Goal: Contribute content: Contribute content

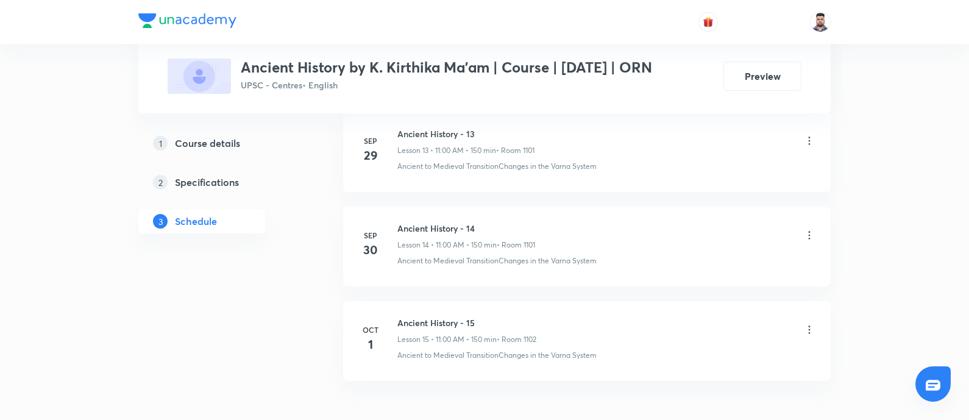
scroll to position [1899, 0]
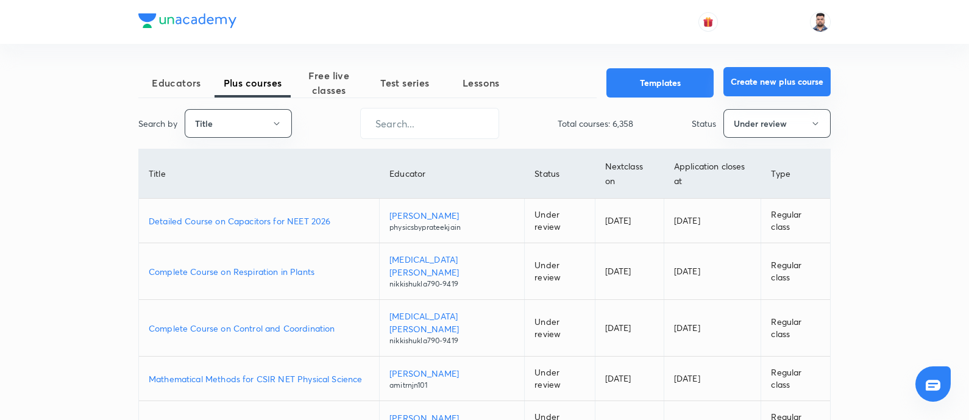
click at [745, 78] on button "Create new plus course" at bounding box center [777, 81] width 107 height 29
click at [154, 74] on button "Educators" at bounding box center [176, 82] width 76 height 29
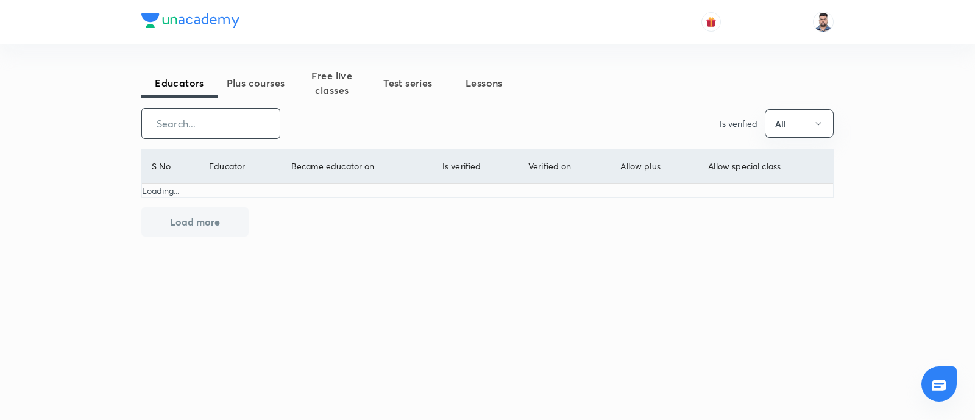
click at [222, 129] on input "text" at bounding box center [211, 123] width 138 height 31
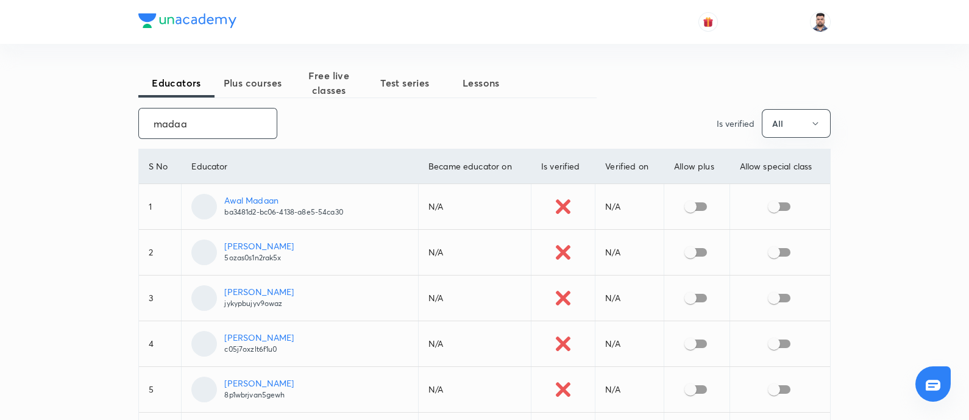
type input "mada"
checkbox input "true"
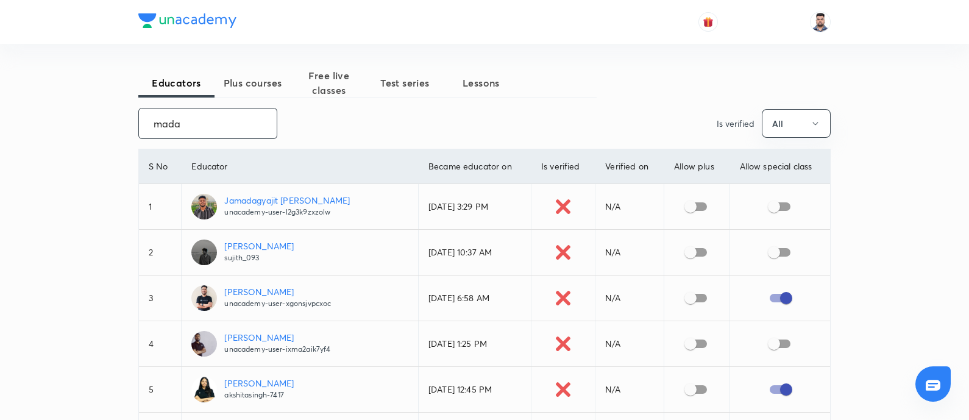
type input "madaa"
checkbox input "false"
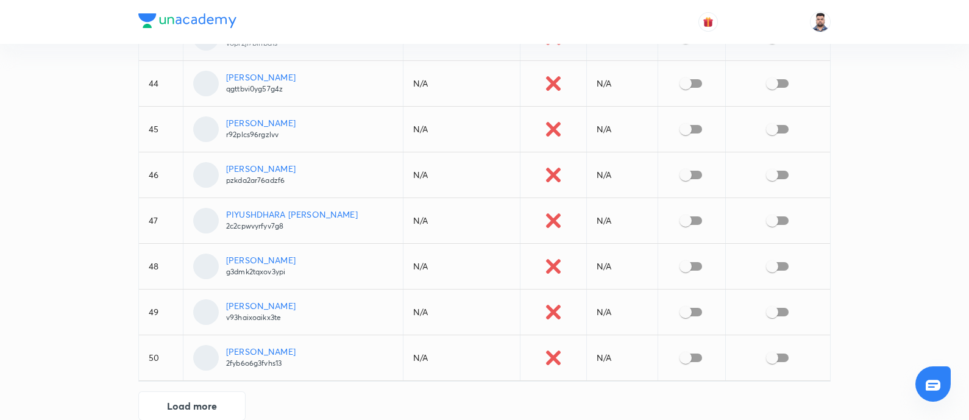
scroll to position [2105, 0]
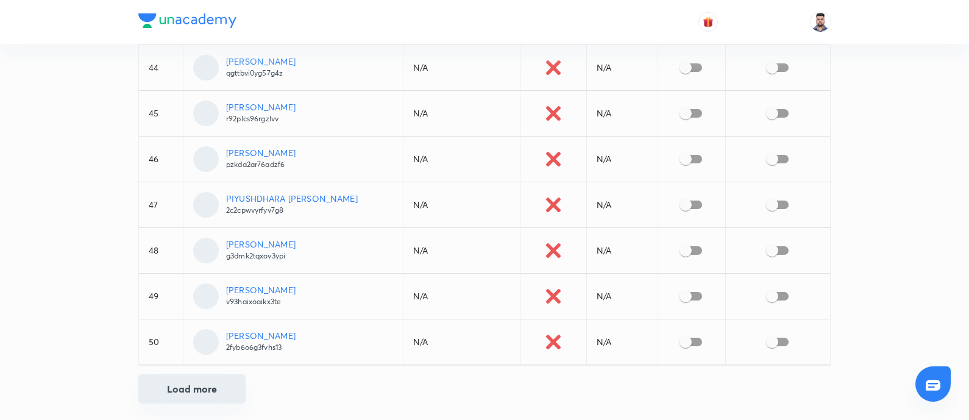
type input "piyush"
click at [177, 381] on button "Load more" at bounding box center [191, 388] width 107 height 29
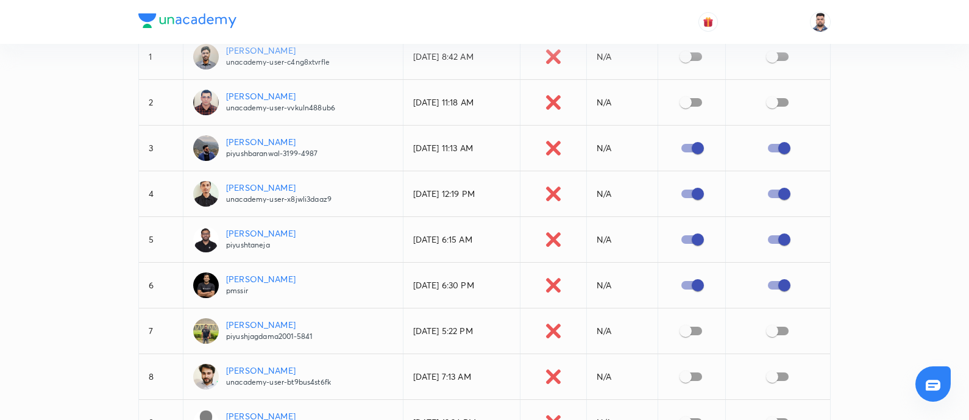
scroll to position [0, 0]
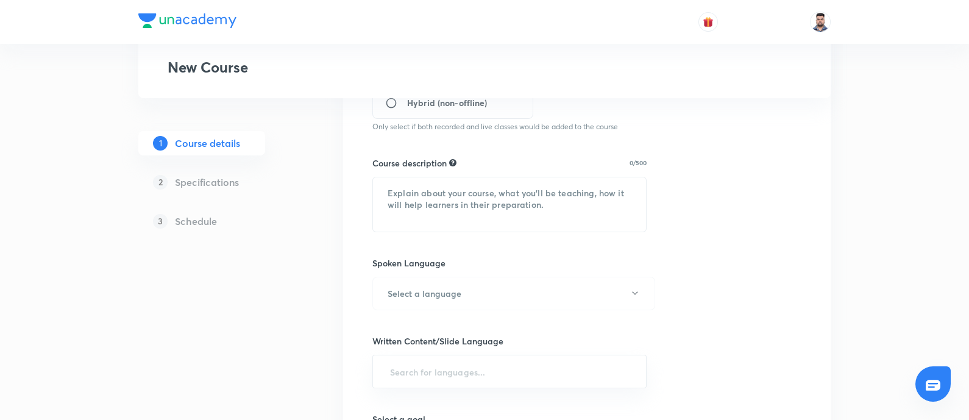
scroll to position [399, 0]
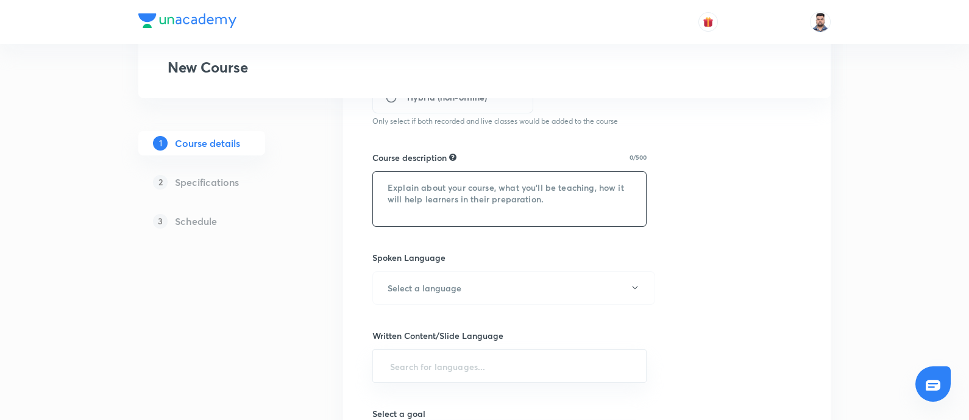
click at [435, 190] on textarea at bounding box center [509, 199] width 273 height 54
paste textarea "Orientation Session with Jwala Kumar Sir to kickstart your preparation journey.…"
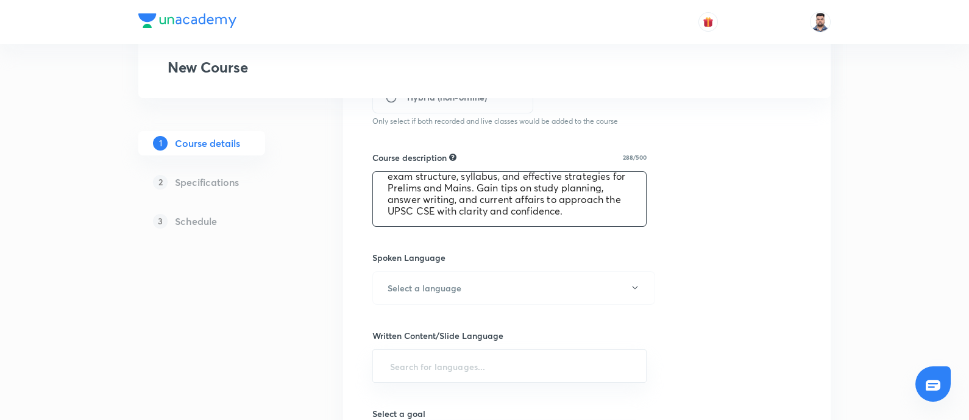
scroll to position [0, 0]
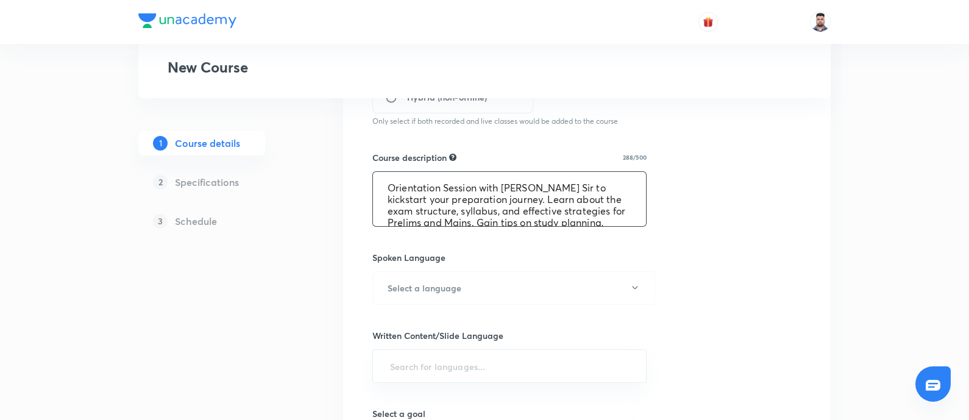
click at [533, 188] on textarea "Orientation Session with Jwala Kumar Sir to kickstart your preparation journey.…" at bounding box center [509, 199] width 273 height 54
click at [575, 188] on textarea "Orientation Session with Jwala Kumar Sir to kickstart your preparation journey.…" at bounding box center [509, 199] width 273 height 54
click at [475, 188] on textarea "Orientation Session with Jwala Kumar Sir to kickstart your preparation journey.…" at bounding box center [509, 199] width 273 height 54
click at [513, 199] on textarea "Orientation Session to kickstart your preparation journey. Learn about the exam…" at bounding box center [509, 199] width 273 height 54
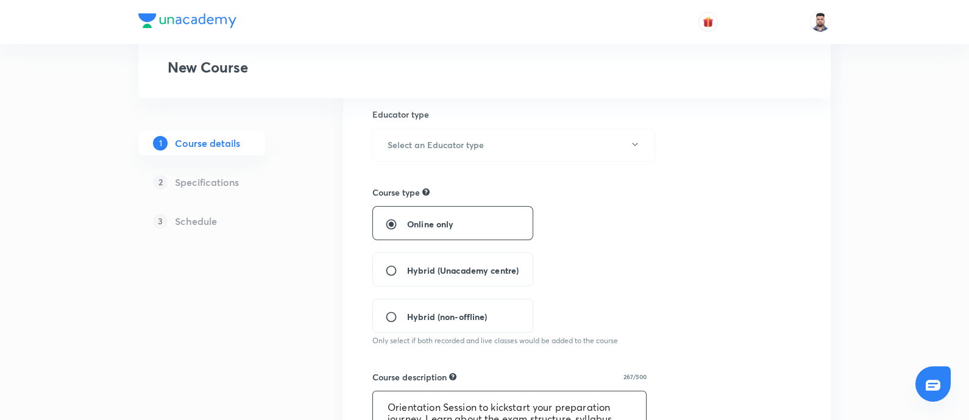
scroll to position [28, 0]
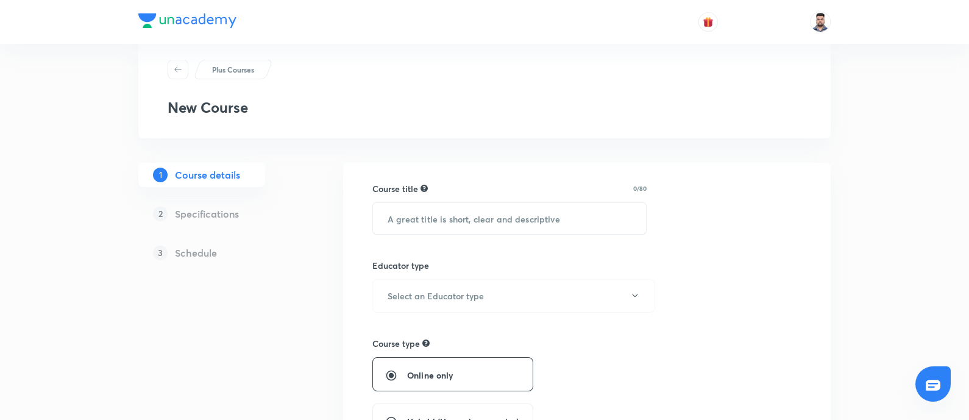
type textarea "Orientation Session to kickstart your preparation journey. Learn about the exam…"
click at [444, 221] on input "text" at bounding box center [509, 218] width 273 height 31
paste input "Orientation Session 3"
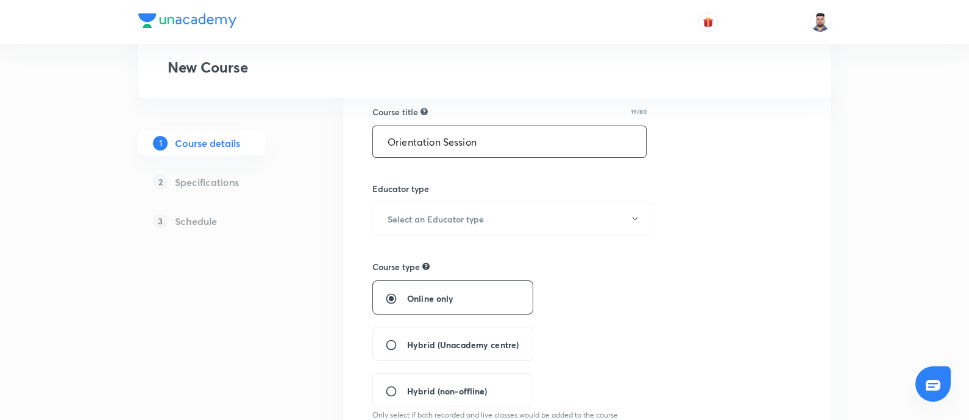
scroll to position [110, 0]
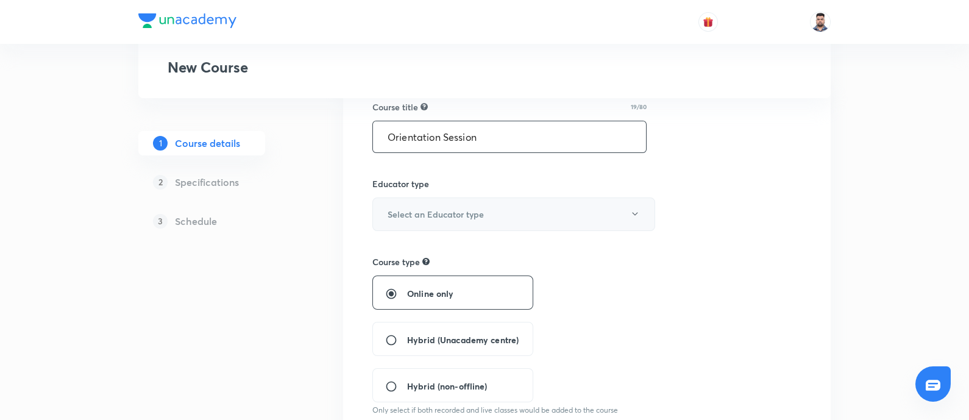
type input "Orientation Session"
click at [443, 221] on button "Select an Educator type" at bounding box center [513, 214] width 283 height 34
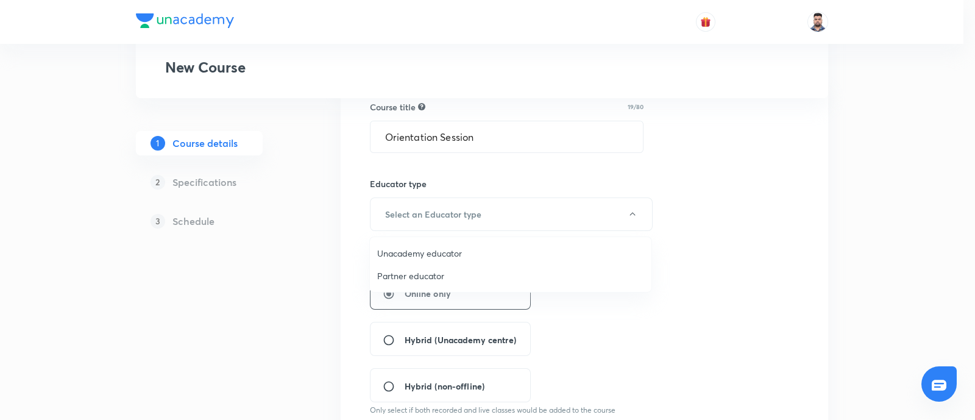
click at [421, 255] on span "Unacademy educator" at bounding box center [510, 253] width 267 height 13
radio input "false"
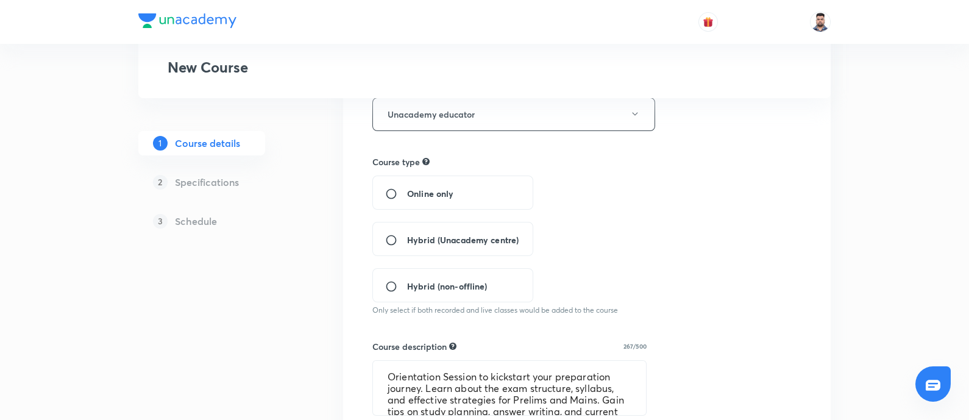
click at [451, 230] on div "Hybrid (Unacademy centre)" at bounding box center [452, 239] width 161 height 34
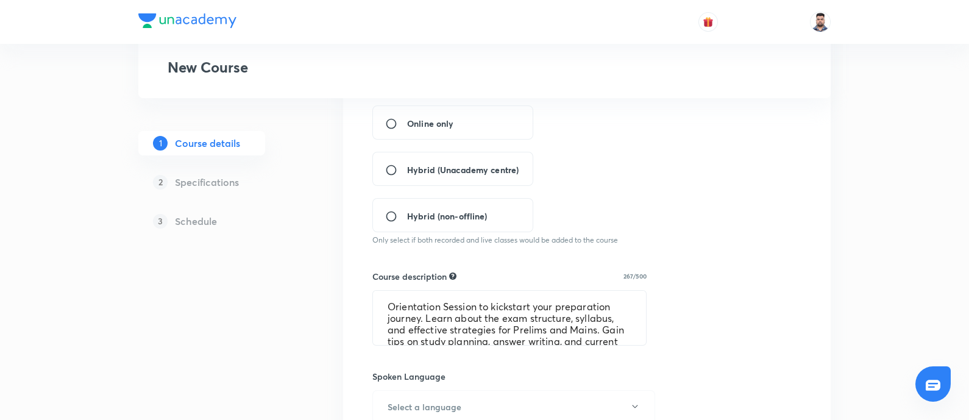
scroll to position [281, 0]
click at [384, 177] on div "Hybrid (Unacademy centre)" at bounding box center [452, 168] width 161 height 34
click at [396, 169] on input "Hybrid (Unacademy centre)" at bounding box center [396, 169] width 22 height 12
radio input "true"
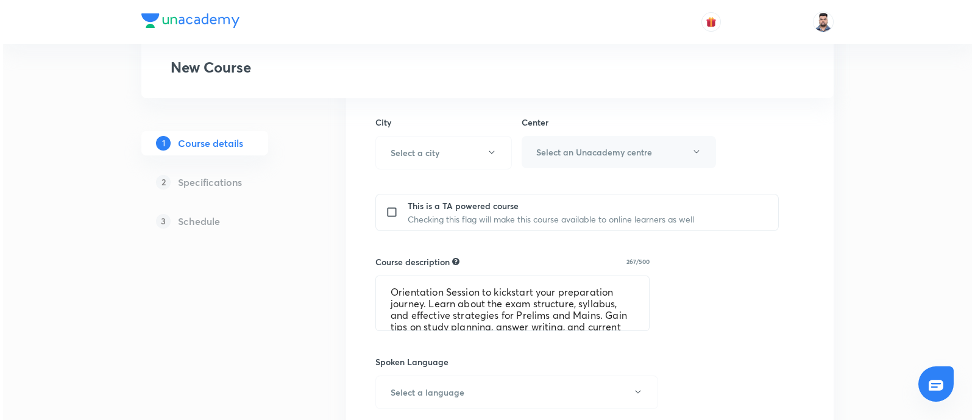
scroll to position [435, 0]
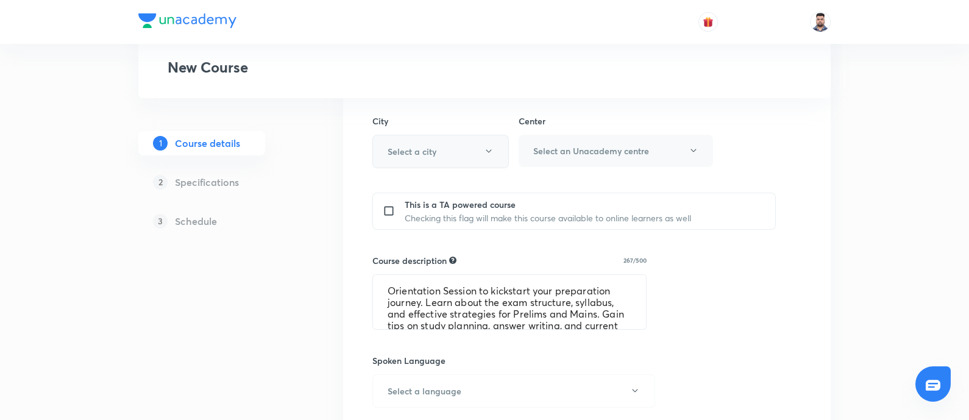
click at [418, 151] on h6 "Select a city" at bounding box center [412, 151] width 49 height 13
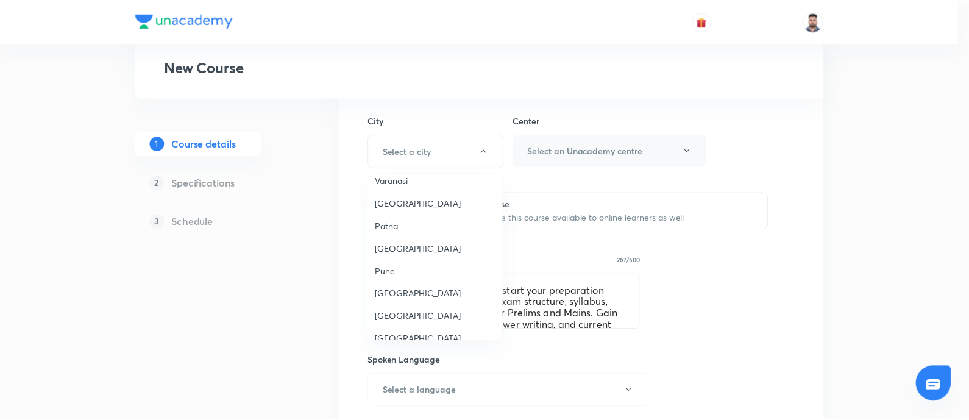
scroll to position [1014, 0]
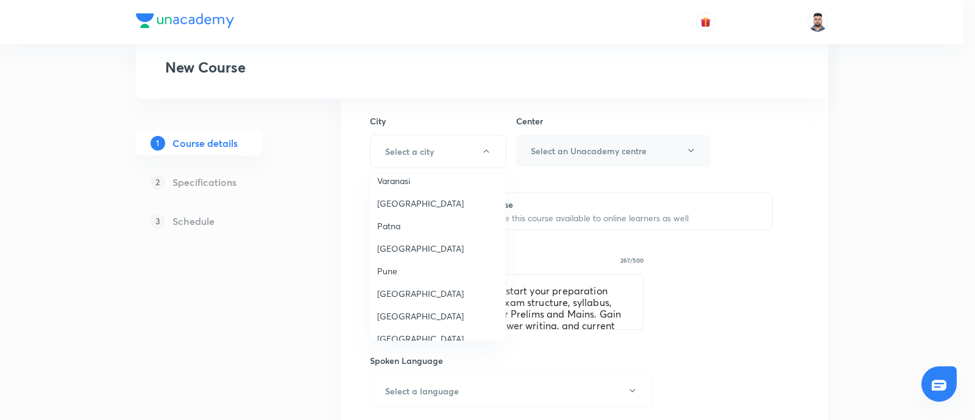
click at [395, 305] on li "Delhi" at bounding box center [437, 316] width 135 height 23
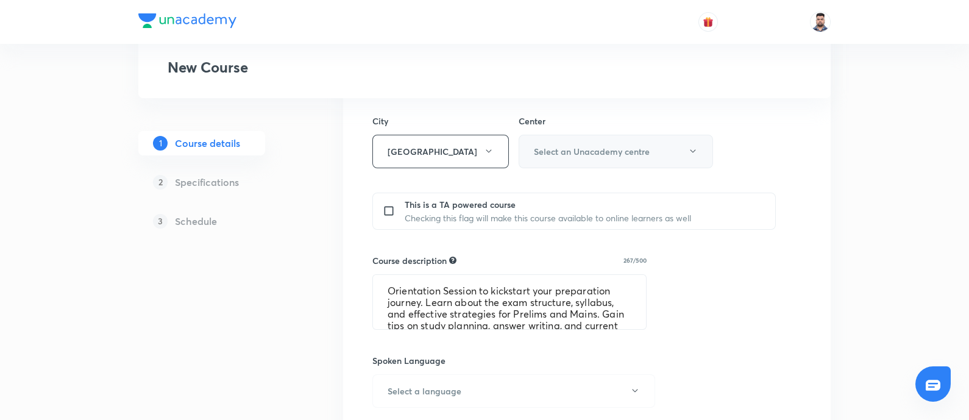
click at [545, 149] on h6 "Select an Unacademy centre" at bounding box center [592, 151] width 116 height 13
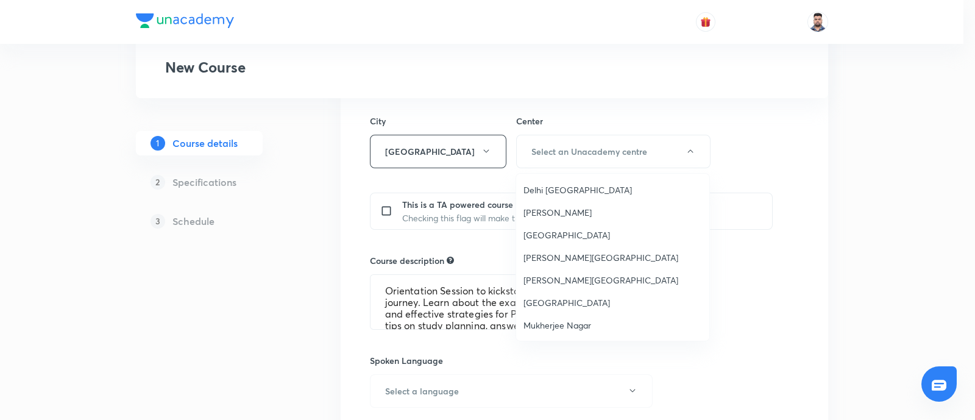
click at [550, 206] on span "Karol Bagh" at bounding box center [613, 212] width 179 height 13
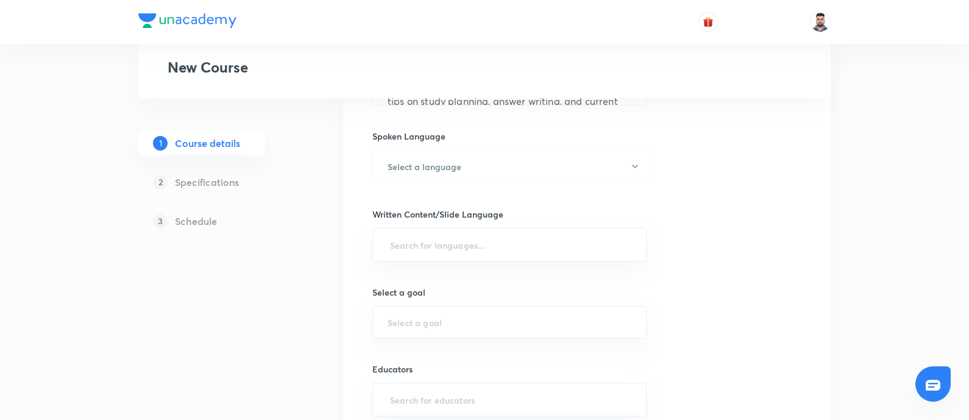
scroll to position [661, 0]
click at [401, 133] on h6 "Spoken Language" at bounding box center [408, 134] width 73 height 13
click at [402, 144] on div "Spoken Language Select a language" at bounding box center [509, 155] width 274 height 54
click at [405, 154] on button "Select a language" at bounding box center [513, 165] width 283 height 34
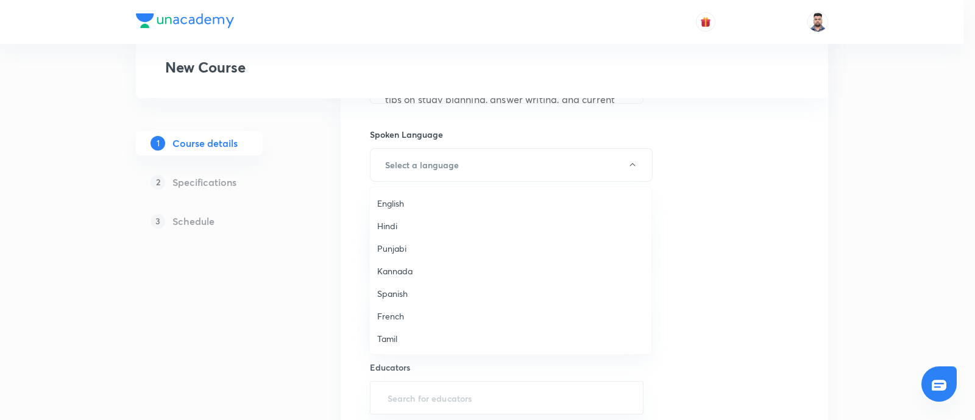
click at [422, 202] on span "English" at bounding box center [510, 203] width 267 height 13
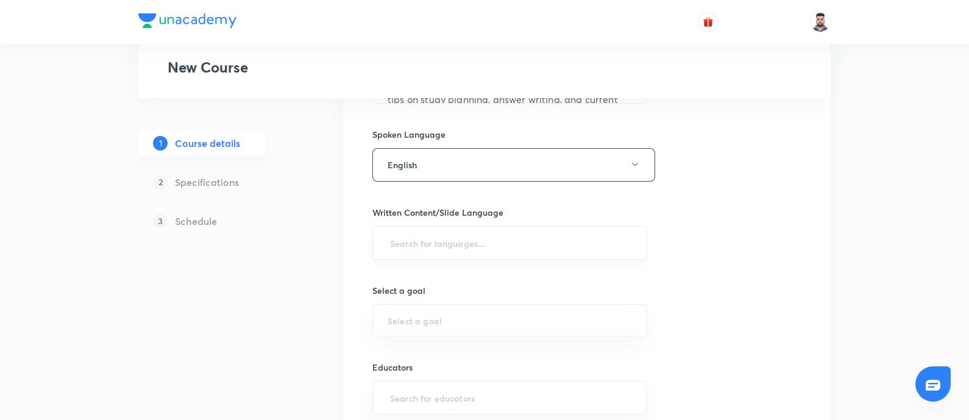
click at [416, 239] on input "text" at bounding box center [510, 243] width 244 height 23
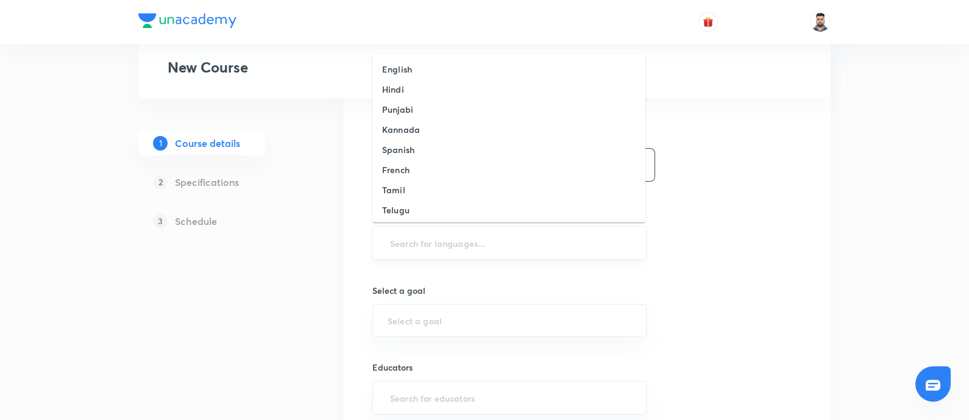
type input "w"
type input "eng"
click at [414, 68] on li "English" at bounding box center [508, 69] width 273 height 20
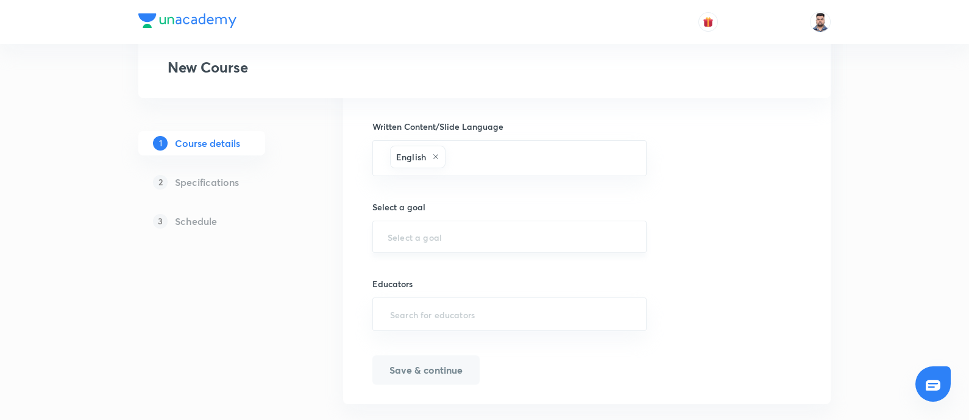
scroll to position [751, 0]
click at [427, 240] on div "​" at bounding box center [509, 233] width 274 height 32
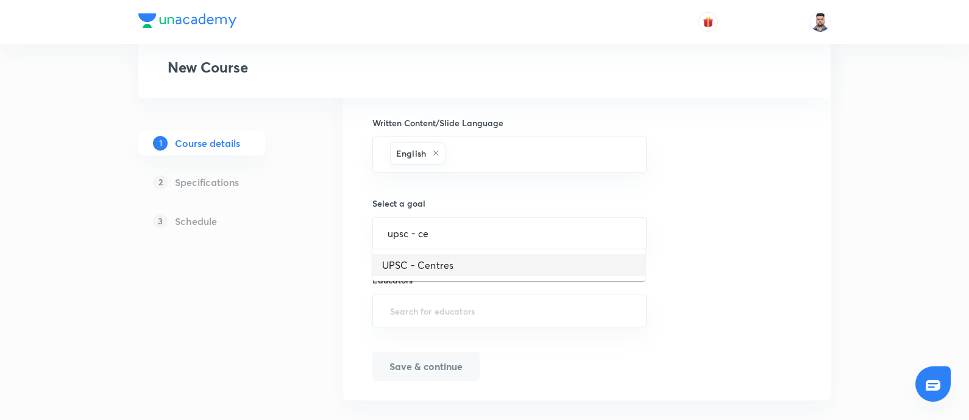
click at [447, 265] on li "UPSC - Centres" at bounding box center [508, 265] width 273 height 22
type input "UPSC - Centres"
click at [433, 301] on input "text" at bounding box center [510, 310] width 244 height 23
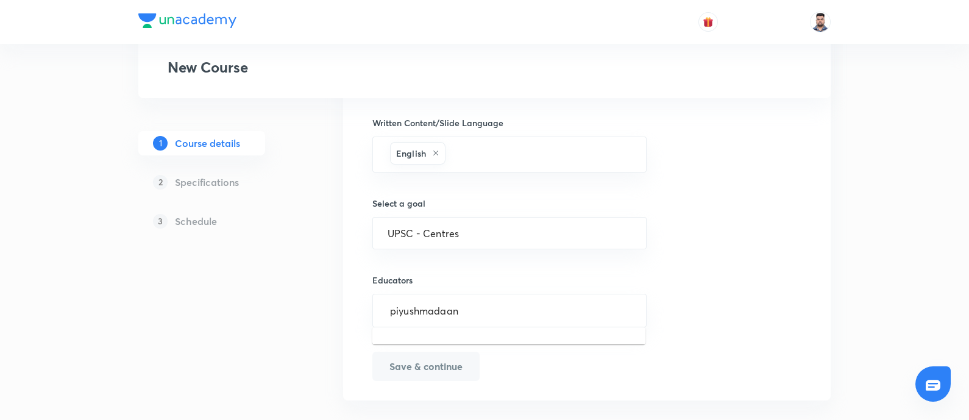
scroll to position [768, 0]
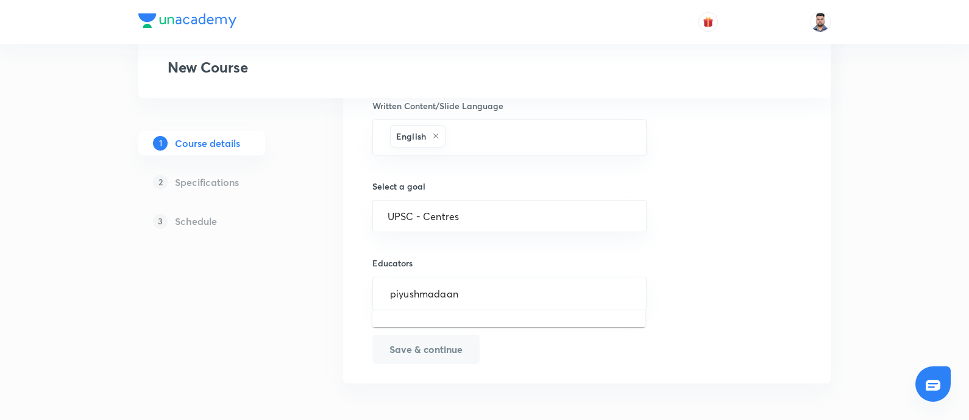
type input "piyushmadaan"
type input "piyush"
paste input "PiyushMadaan"
type input "PiyushMadaan"
paste input "sharmapushpanshu"
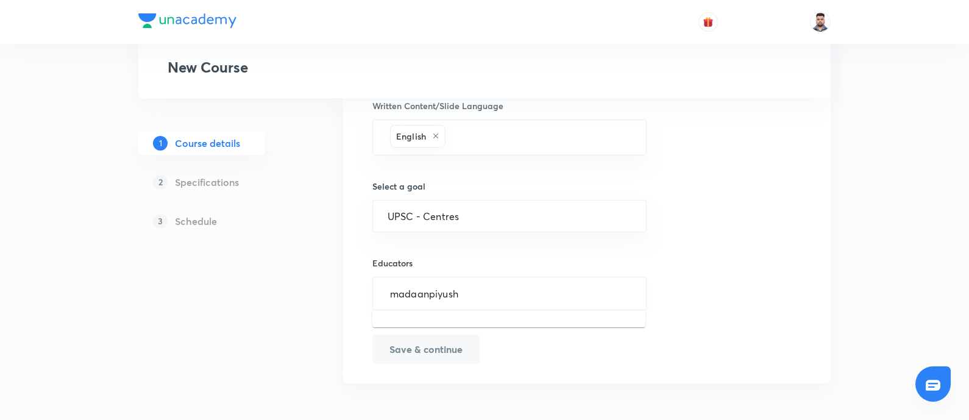
type input "sharmapushpanshu"
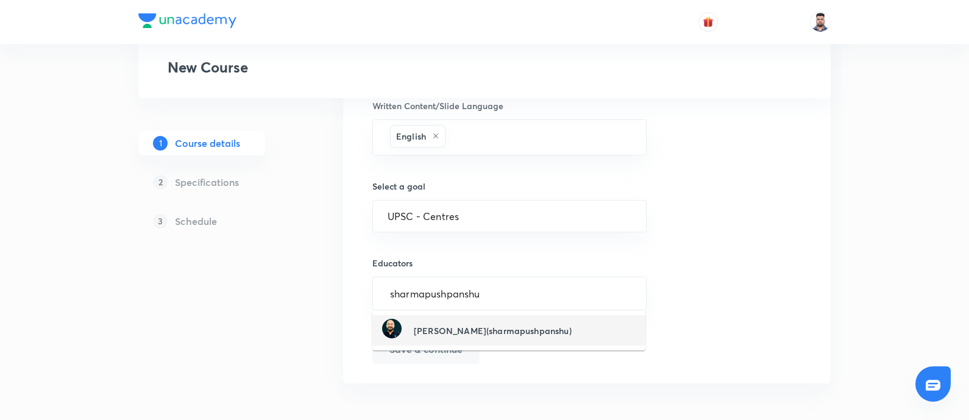
click at [475, 336] on div "Pushpanshu Sharma(sharmapushpanshu)" at bounding box center [477, 330] width 190 height 23
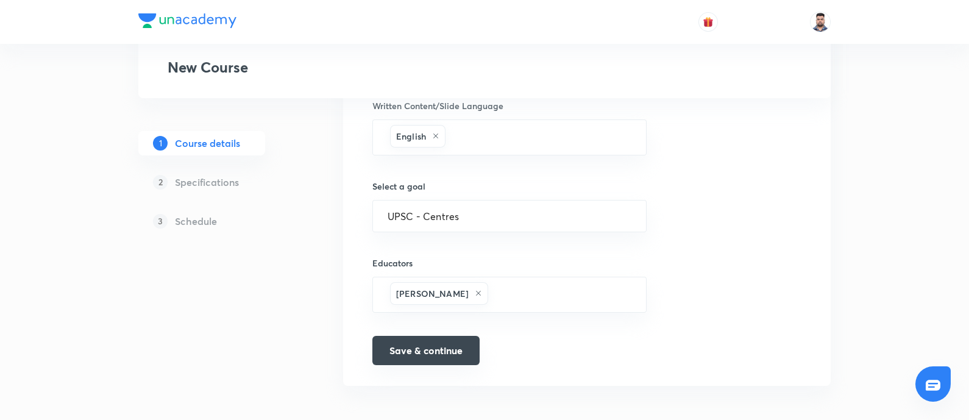
click at [422, 344] on button "Save & continue" at bounding box center [425, 350] width 107 height 29
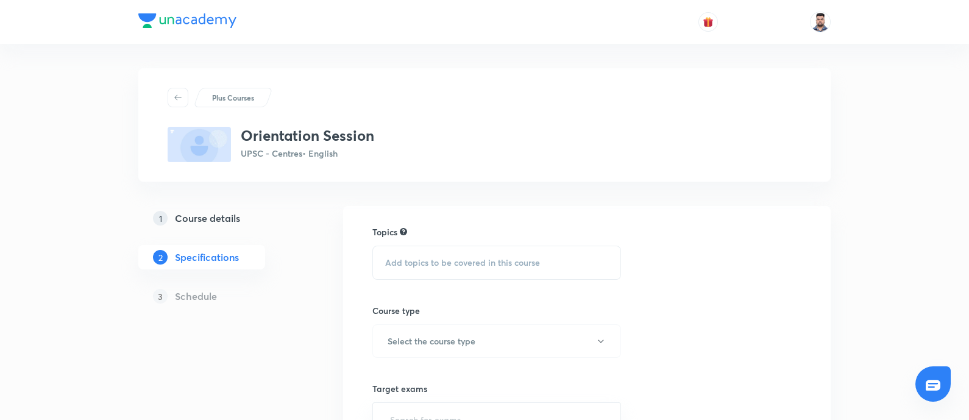
click at [447, 265] on span "Add topics to be covered in this course" at bounding box center [462, 263] width 155 height 10
click at [303, 137] on h3 "Orientation Session" at bounding box center [307, 136] width 133 height 18
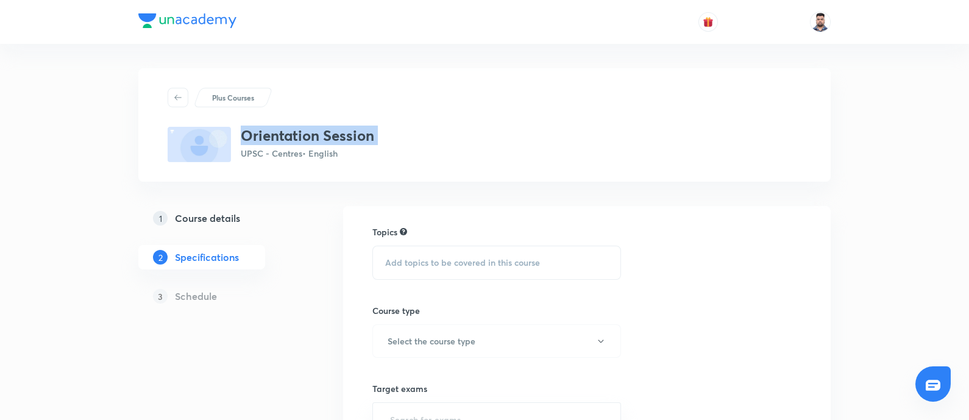
copy h3 "Orientation Session"
click at [425, 273] on div "Add topics to be covered in this course" at bounding box center [496, 263] width 249 height 34
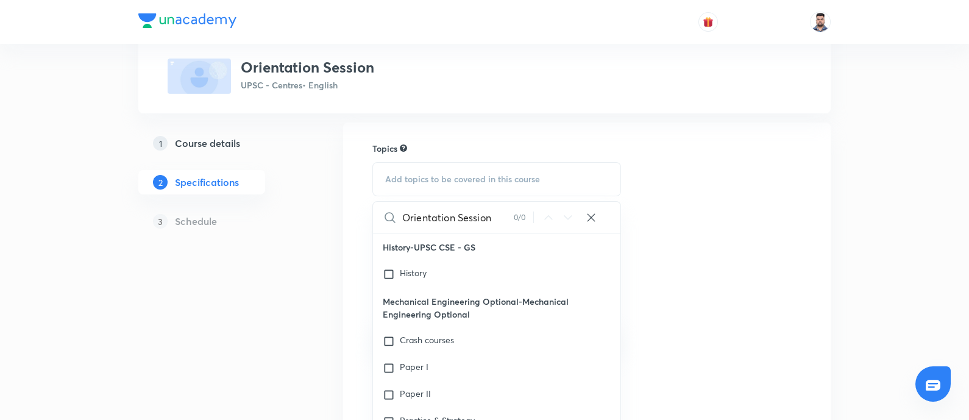
scroll to position [91, 0]
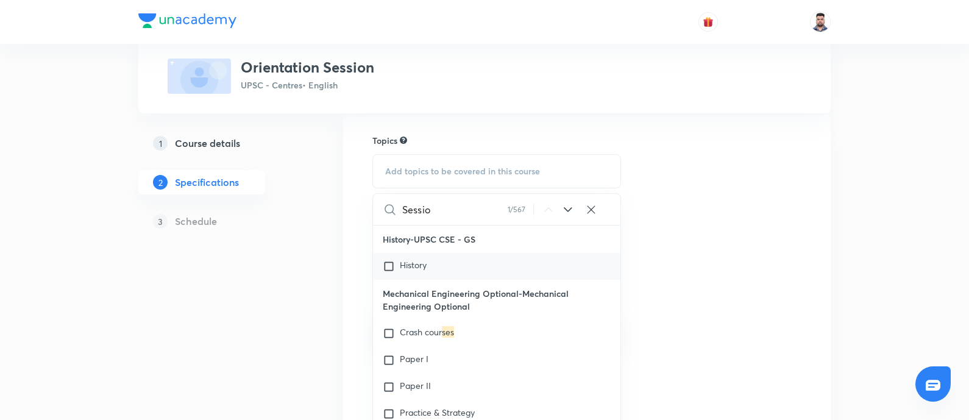
type input "Session"
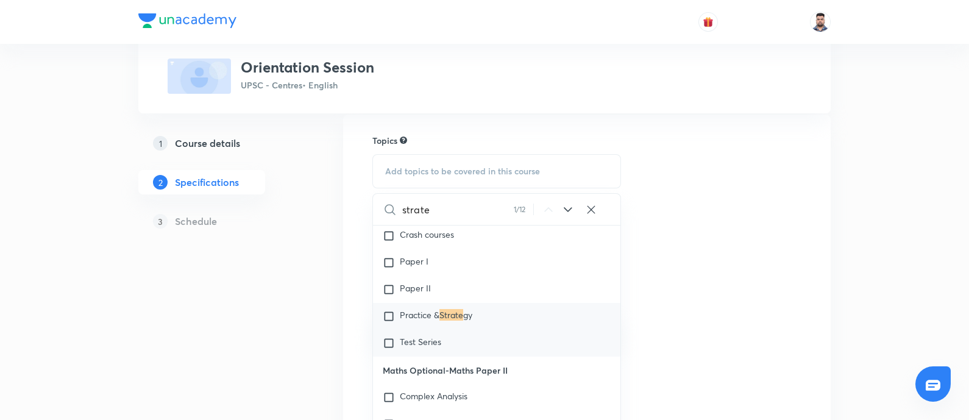
scroll to position [98, 0]
type input "strate"
click at [565, 208] on icon at bounding box center [568, 209] width 8 height 5
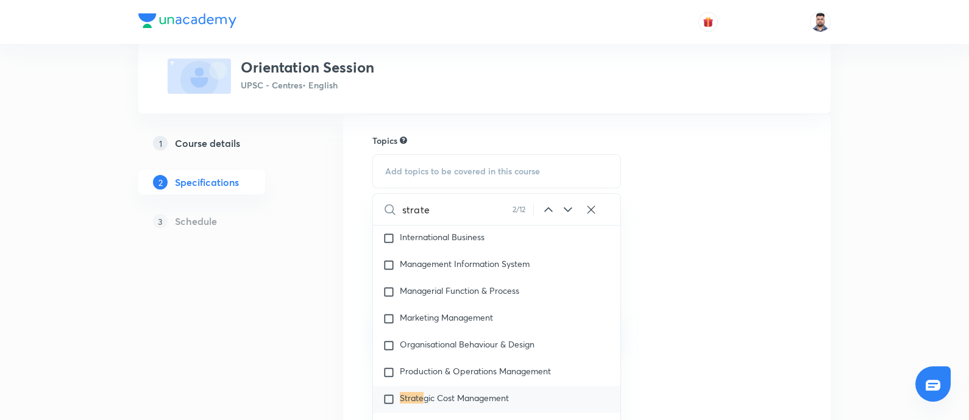
scroll to position [783, 0]
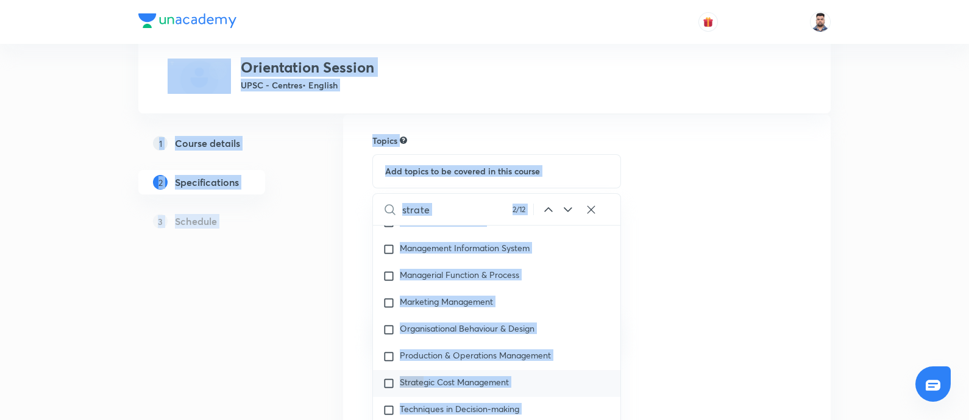
click at [497, 204] on input "strate" at bounding box center [457, 209] width 110 height 31
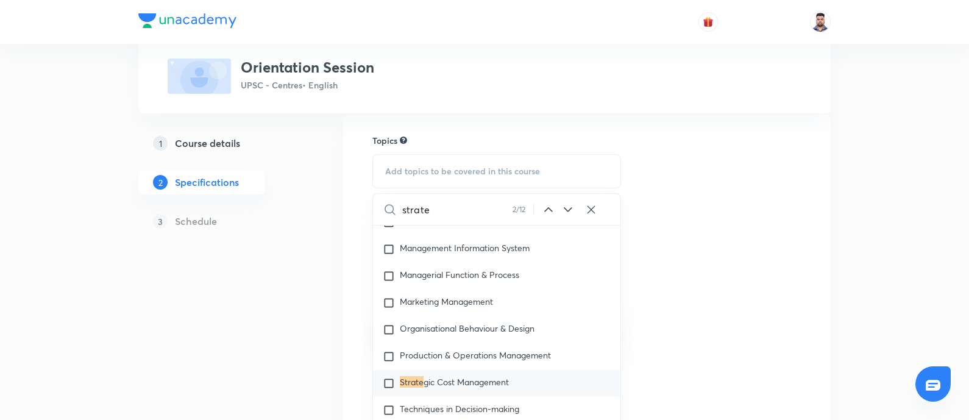
click at [591, 211] on icon at bounding box center [591, 210] width 12 height 12
click at [466, 210] on input "text" at bounding box center [511, 209] width 218 height 31
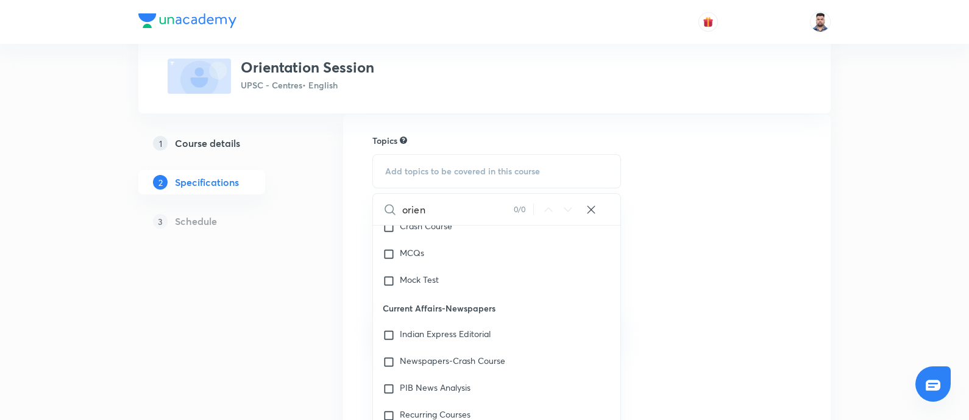
scroll to position [23081, 0]
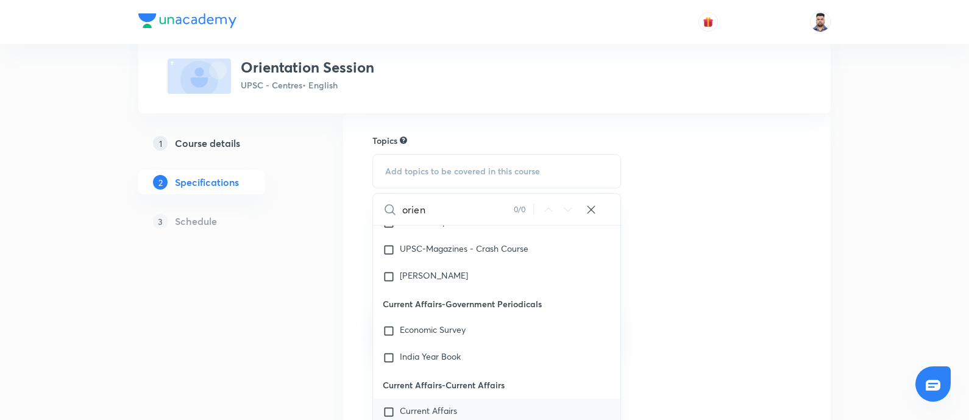
type input "orien"
click at [435, 405] on span "Current Affairs" at bounding box center [428, 411] width 57 height 12
checkbox input "true"
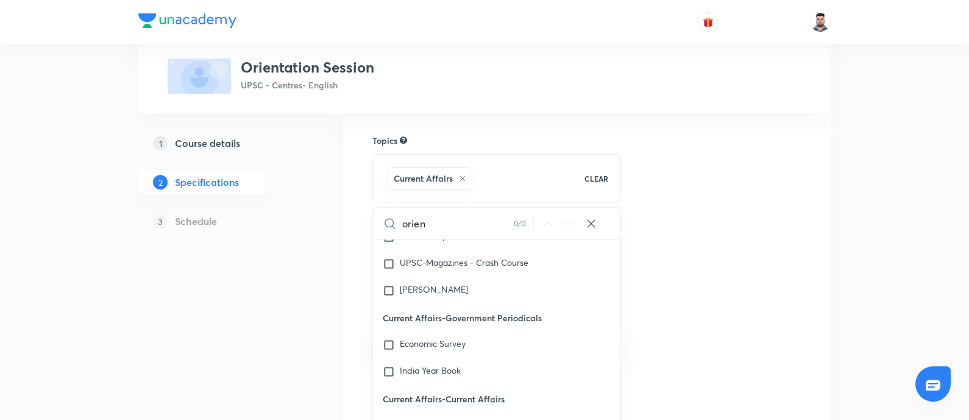
click at [690, 312] on div "Topics Current Affairs CLEAR orien 0 / 0 ​ History-UPSC CSE - GS History Mechan…" at bounding box center [586, 343] width 429 height 418
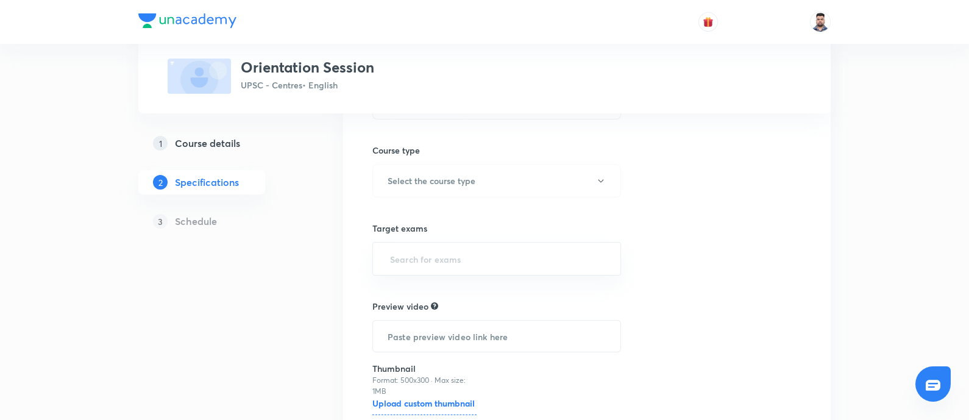
scroll to position [175, 0]
click at [419, 184] on h6 "Select the course type" at bounding box center [432, 180] width 88 height 13
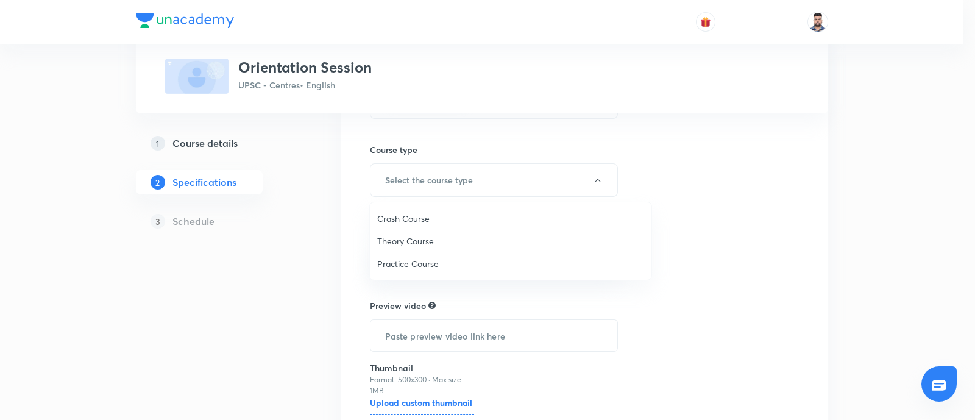
click at [408, 242] on span "Theory Course" at bounding box center [510, 241] width 267 height 13
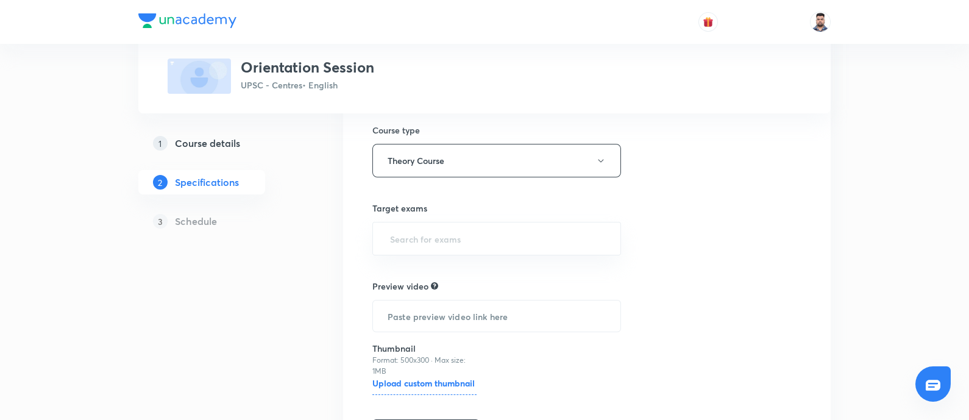
scroll to position [228, 0]
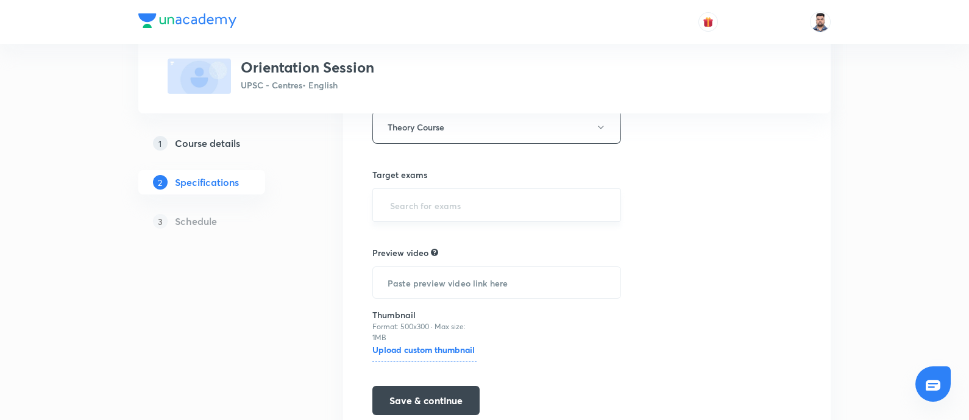
click at [418, 210] on input "text" at bounding box center [497, 205] width 218 height 23
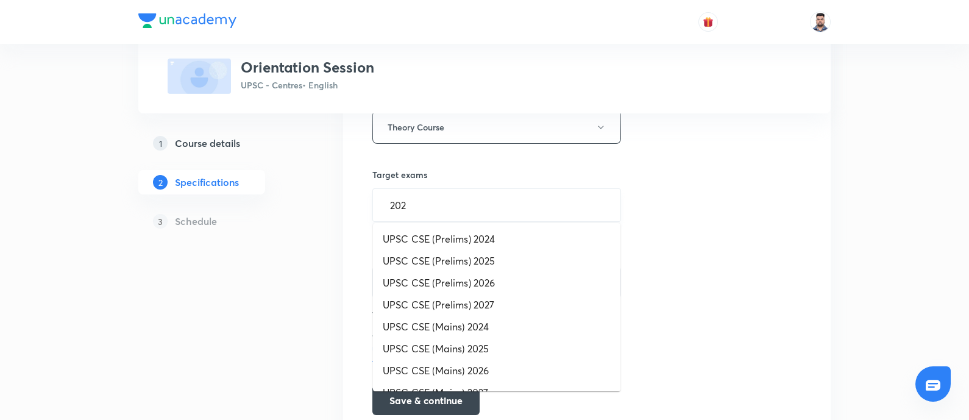
type input "2026"
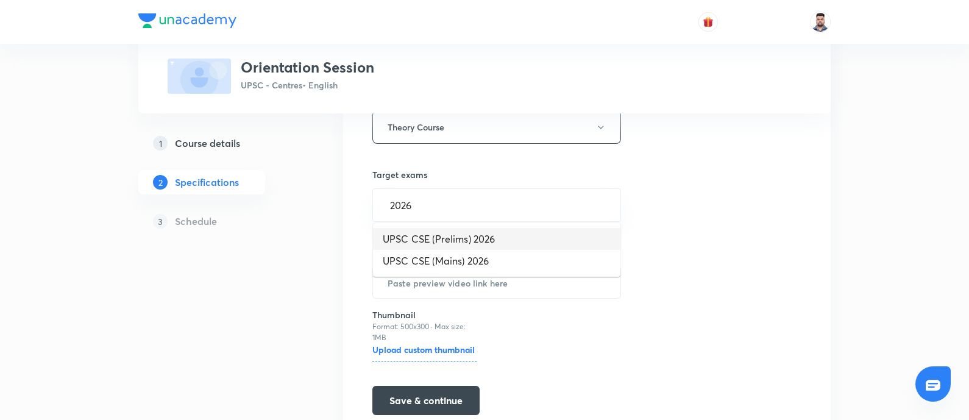
click at [422, 241] on li "UPSC CSE (Prelims) 2026" at bounding box center [496, 239] width 247 height 22
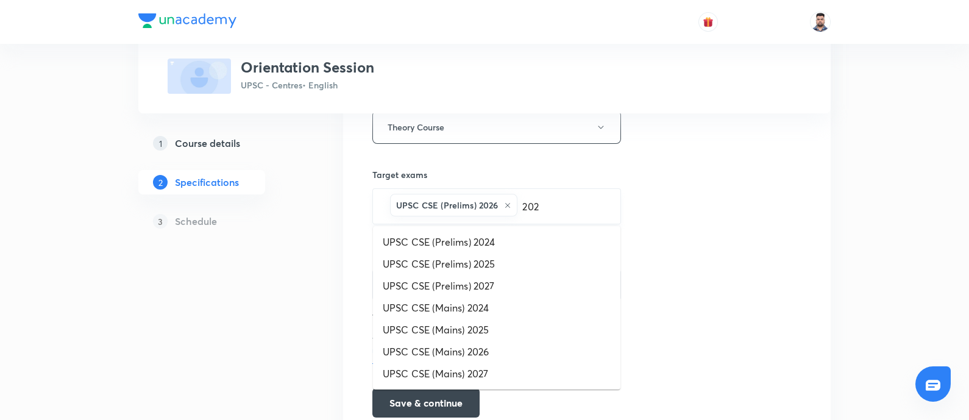
type input "2026"
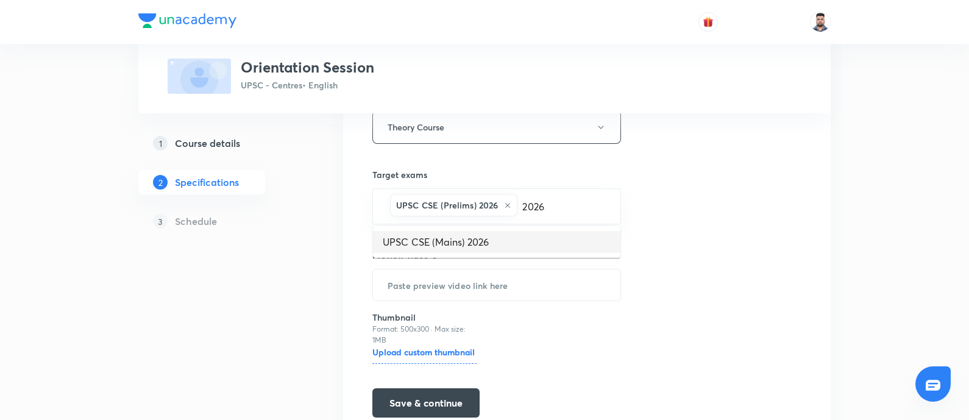
click at [418, 247] on li "UPSC CSE (Mains) 2026" at bounding box center [496, 242] width 247 height 22
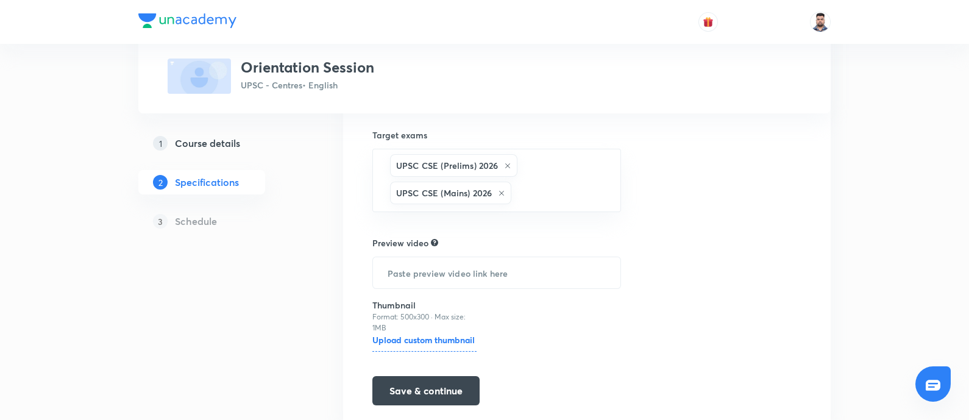
scroll to position [310, 0]
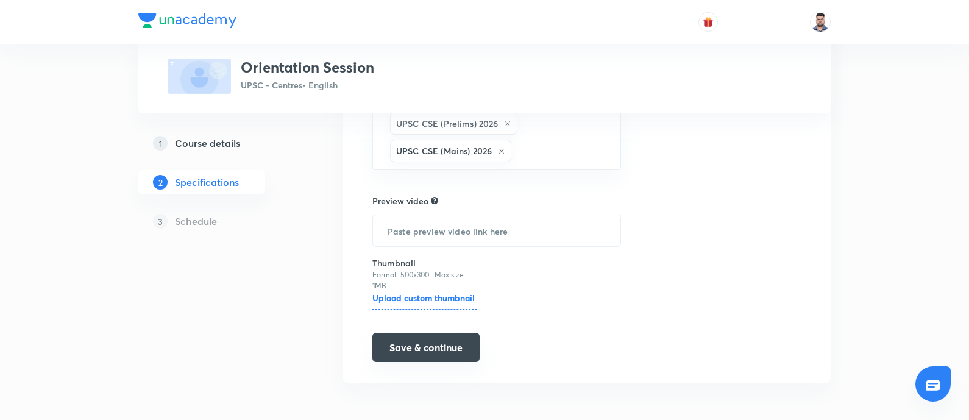
click at [421, 352] on button "Save & continue" at bounding box center [425, 347] width 107 height 29
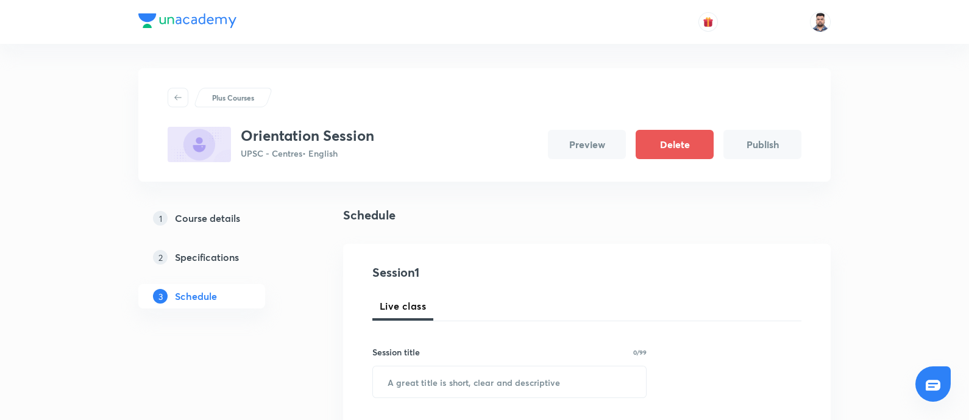
scroll to position [113, 0]
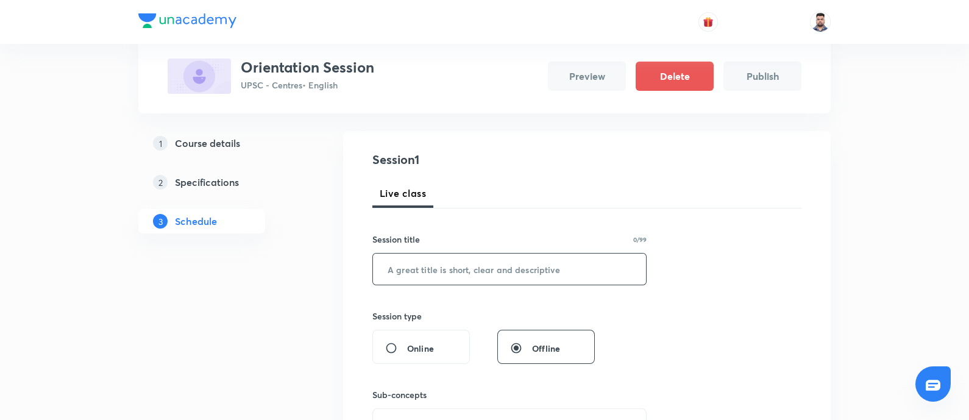
click at [427, 272] on input "text" at bounding box center [509, 269] width 273 height 31
paste input "Orientation Session"
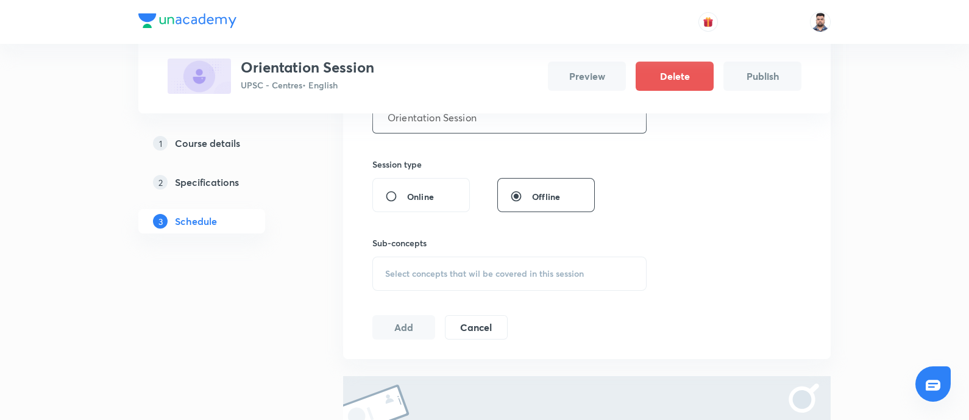
scroll to position [268, 0]
type input "Orientation Session"
click at [439, 272] on span "Select concepts that wil be covered in this session" at bounding box center [484, 271] width 199 height 10
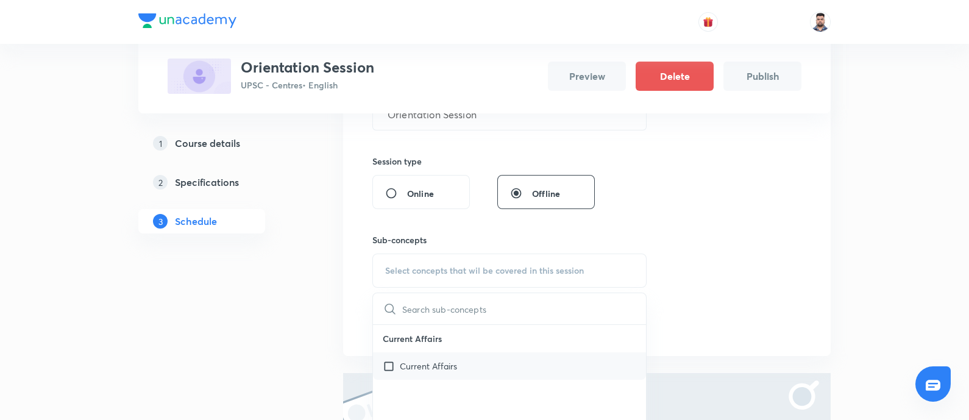
click at [439, 360] on p "Current Affairs" at bounding box center [428, 366] width 57 height 13
checkbox input "true"
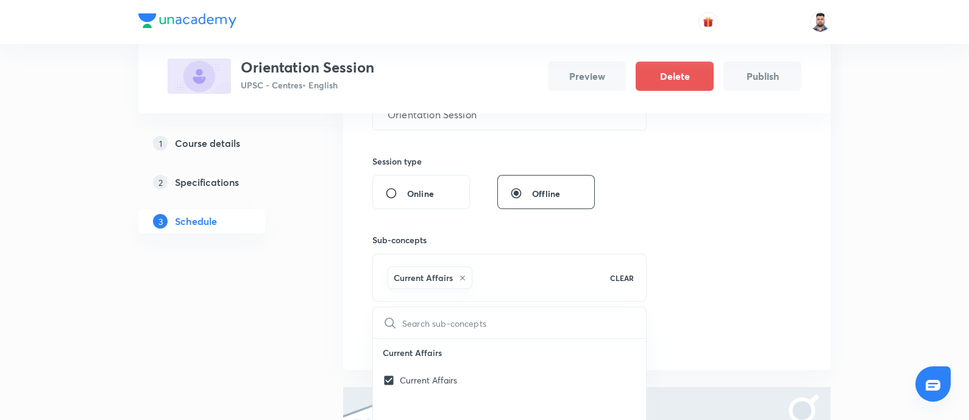
click at [322, 259] on div "Plus Courses Orientation Session UPSC - Centres • English Preview Delete Publis…" at bounding box center [484, 196] width 692 height 791
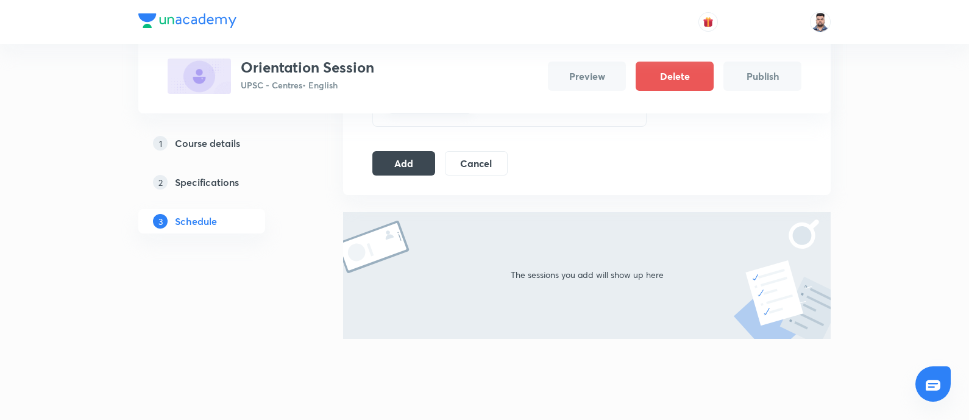
scroll to position [452, 0]
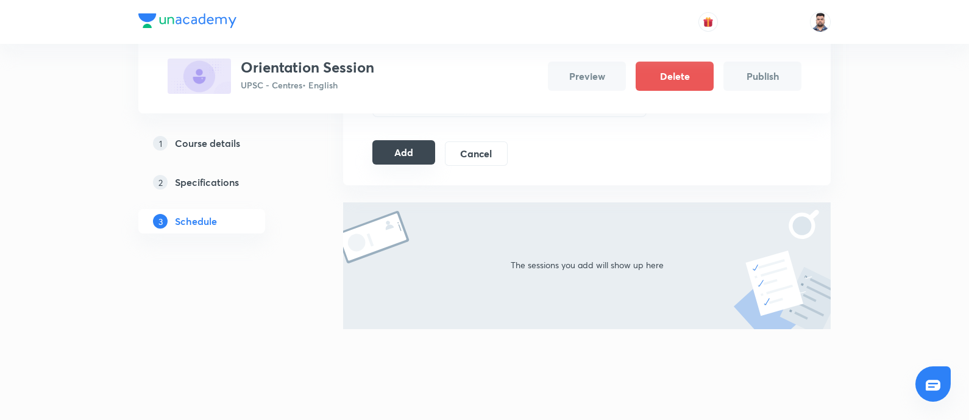
click at [386, 150] on button "Add" at bounding box center [403, 152] width 63 height 24
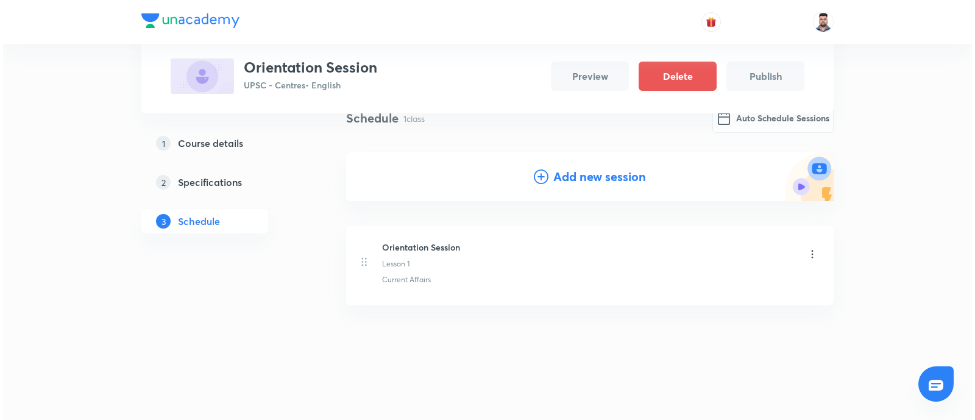
scroll to position [102, 0]
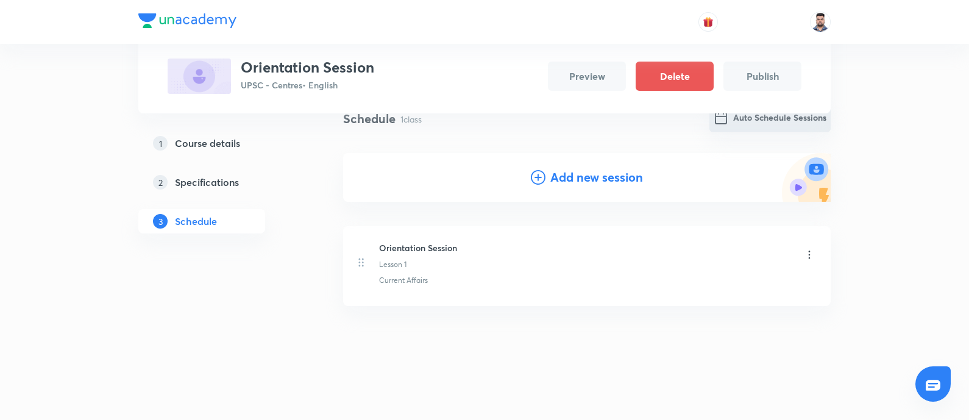
click at [747, 116] on button "Auto Schedule Sessions" at bounding box center [770, 117] width 121 height 29
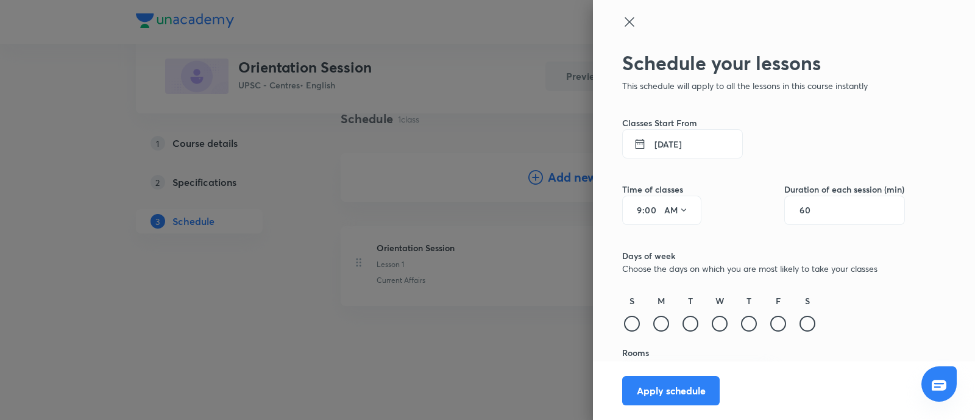
click at [680, 144] on button "6 Oct 2025" at bounding box center [682, 143] width 121 height 29
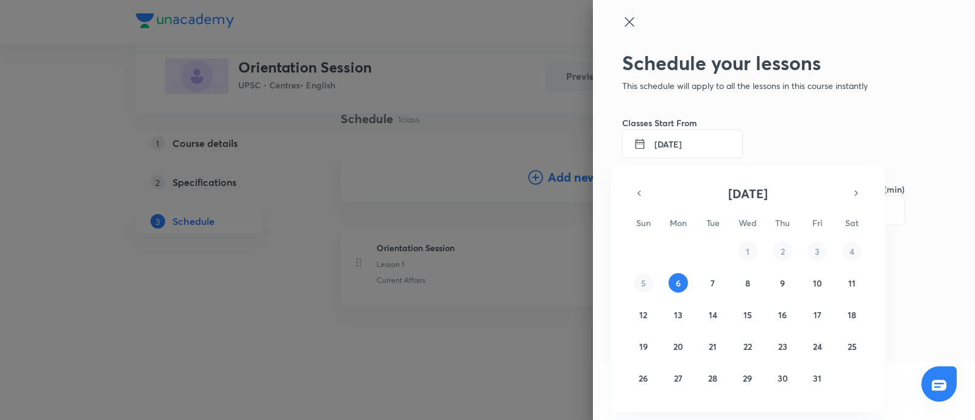
click at [680, 144] on div at bounding box center [487, 210] width 975 height 420
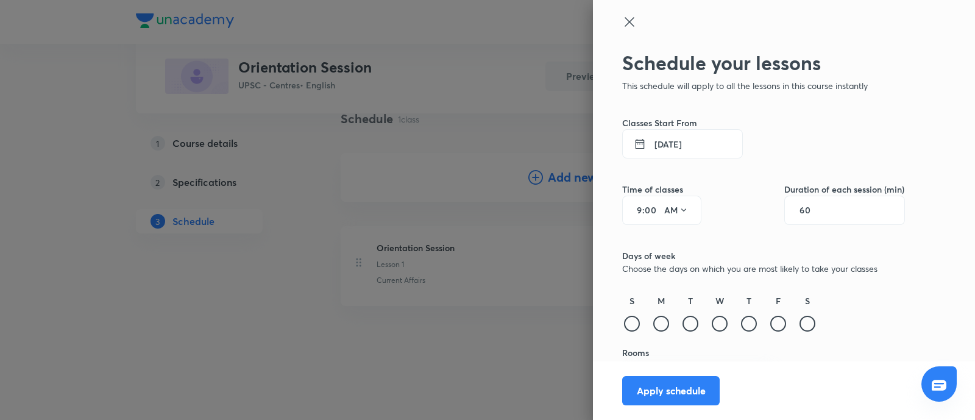
click at [765, 119] on h6 "Classes Start From" at bounding box center [763, 122] width 283 height 13
click at [834, 203] on div "60" at bounding box center [844, 210] width 121 height 29
click at [817, 208] on div "60" at bounding box center [844, 210] width 121 height 29
click at [800, 213] on input "60" at bounding box center [811, 210] width 23 height 10
type input "90"
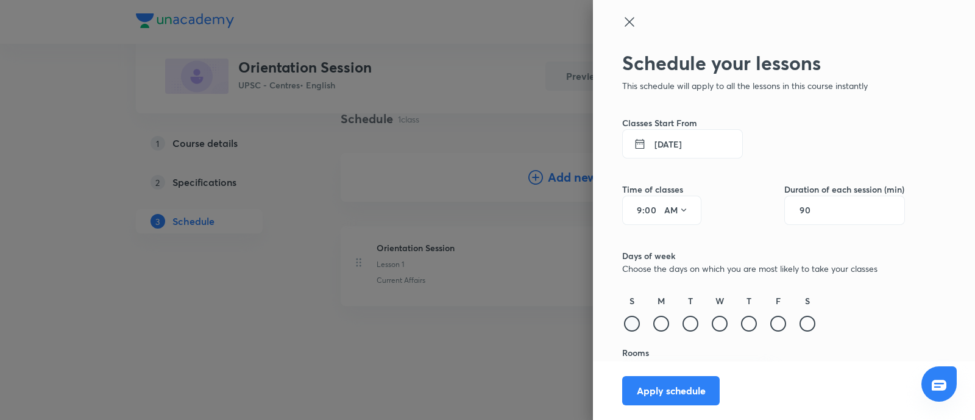
click at [624, 319] on div at bounding box center [632, 324] width 16 height 16
click at [653, 322] on div at bounding box center [661, 324] width 16 height 16
click at [683, 323] on div at bounding box center [691, 324] width 16 height 16
click at [710, 327] on div "W" at bounding box center [720, 314] width 20 height 40
click at [712, 324] on div at bounding box center [720, 324] width 16 height 16
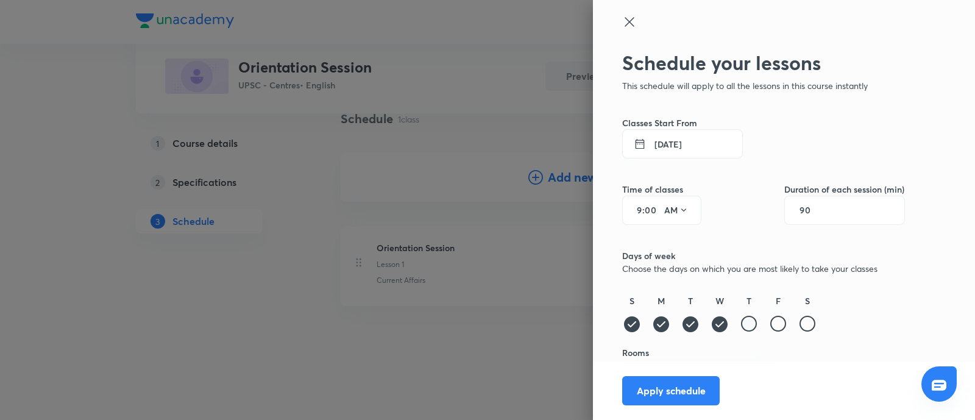
click at [741, 322] on div at bounding box center [749, 324] width 16 height 16
click at [770, 322] on div at bounding box center [778, 324] width 16 height 16
click at [803, 321] on div at bounding box center [808, 324] width 16 height 16
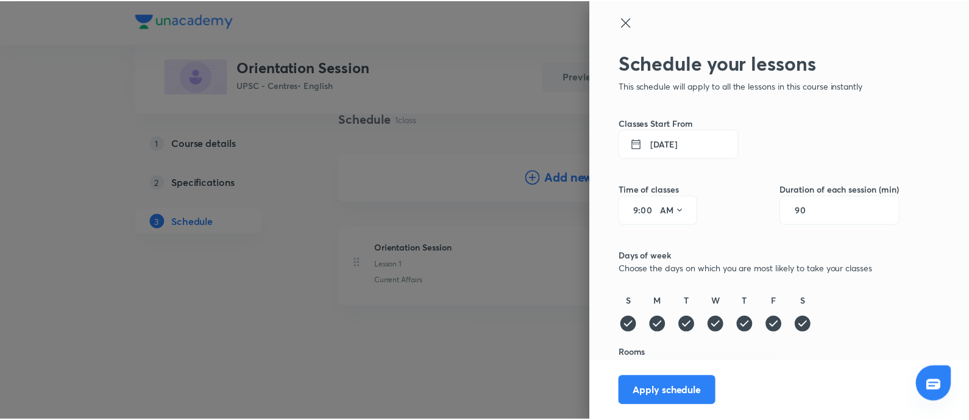
scroll to position [30, 0]
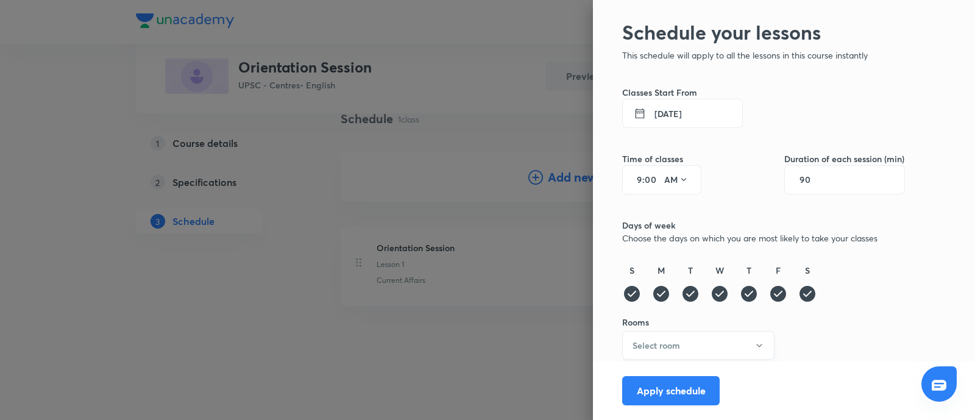
click at [667, 341] on h6 "Select room" at bounding box center [657, 345] width 48 height 13
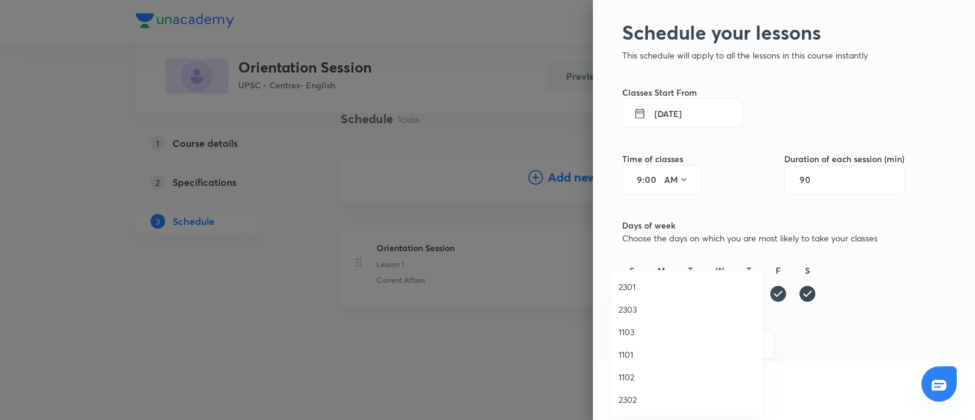
click at [631, 284] on span "2301" at bounding box center [687, 286] width 137 height 13
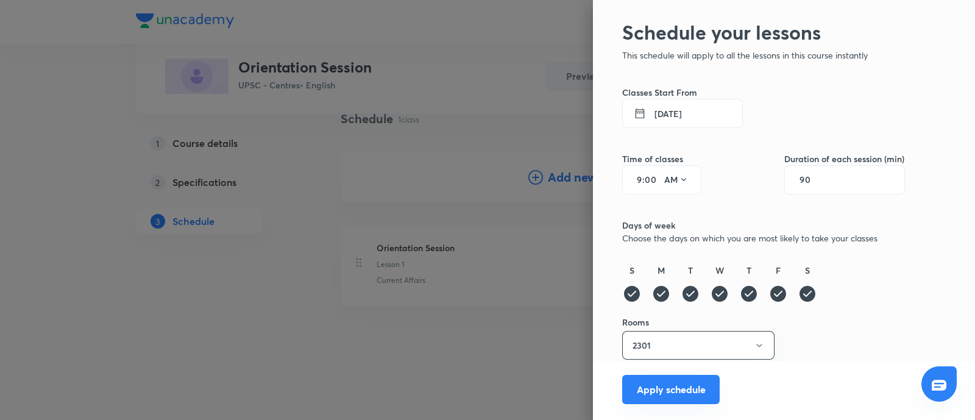
click at [661, 390] on button "Apply schedule" at bounding box center [671, 389] width 98 height 29
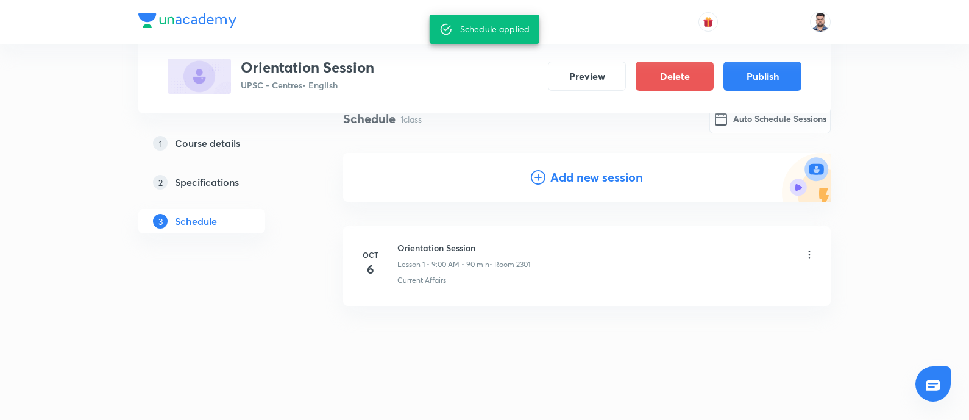
scroll to position [0, 0]
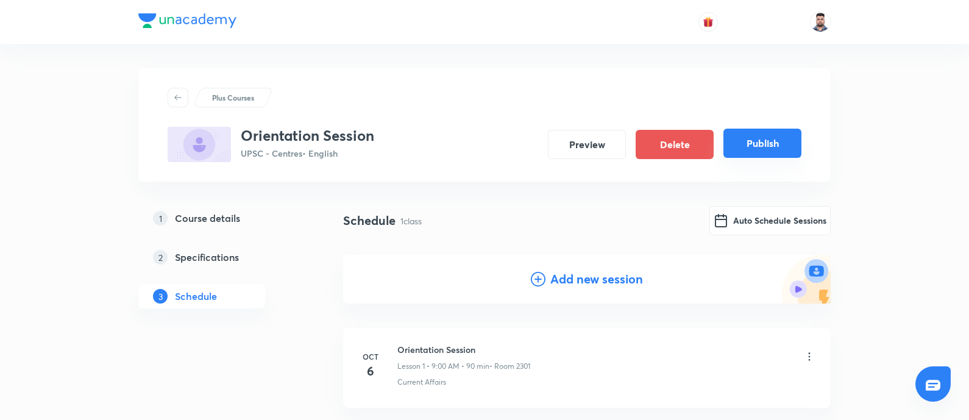
click at [756, 135] on button "Publish" at bounding box center [763, 143] width 78 height 29
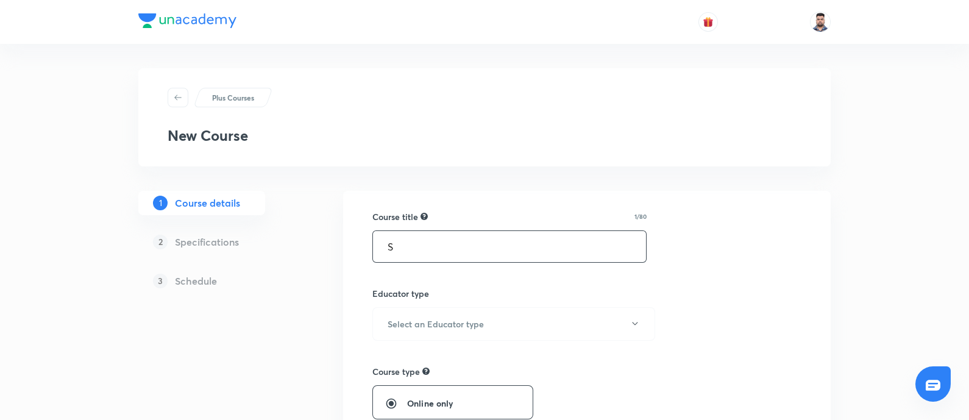
type input "S"
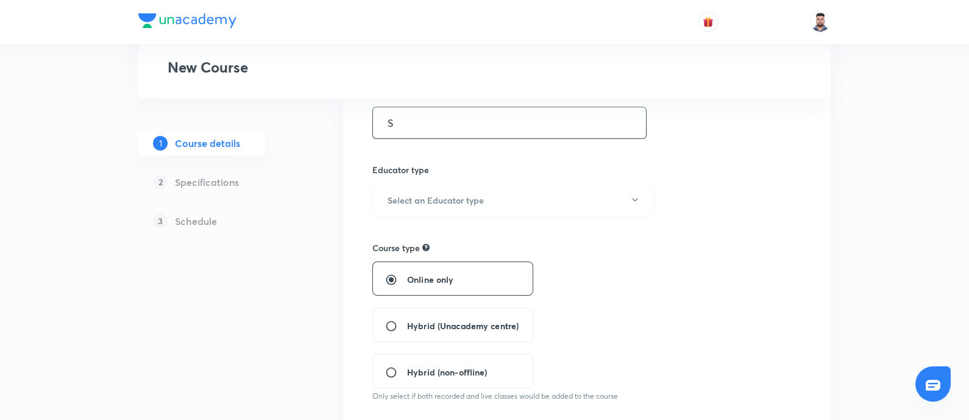
scroll to position [112, 0]
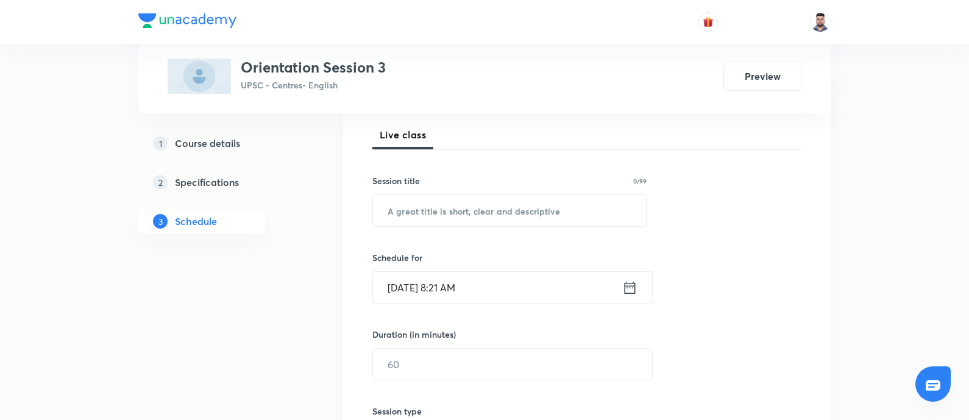
scroll to position [129, 0]
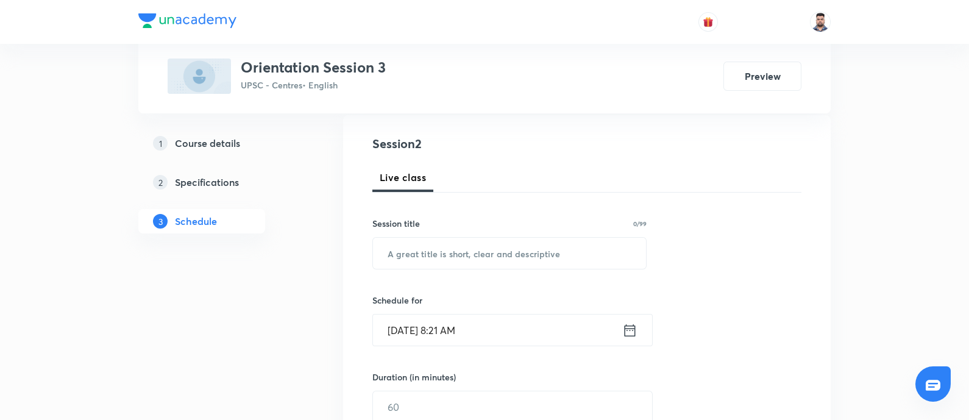
click at [212, 148] on h5 "Course details" at bounding box center [207, 143] width 65 height 15
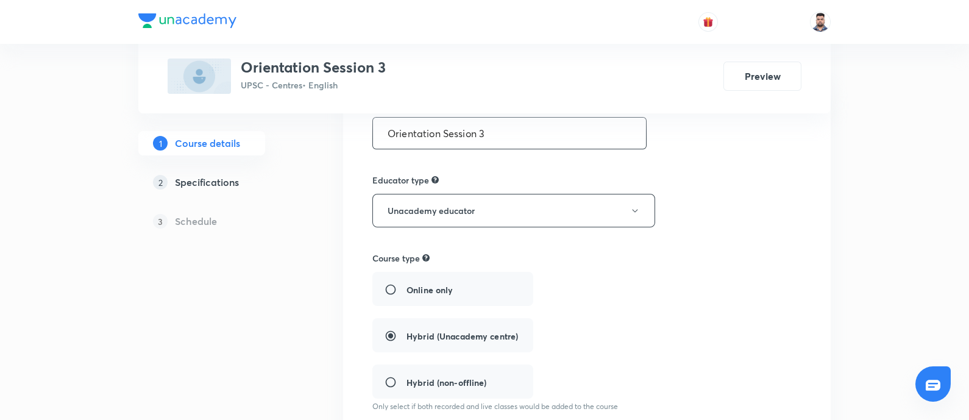
type input "UPSC - Centres"
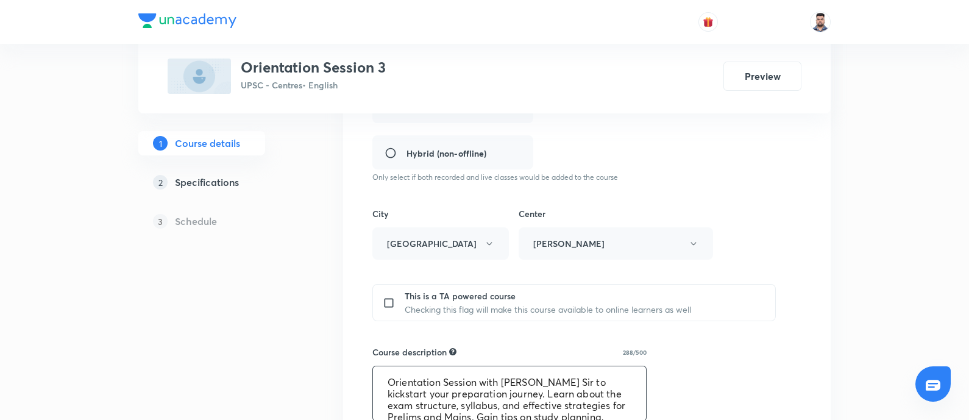
scroll to position [46, 0]
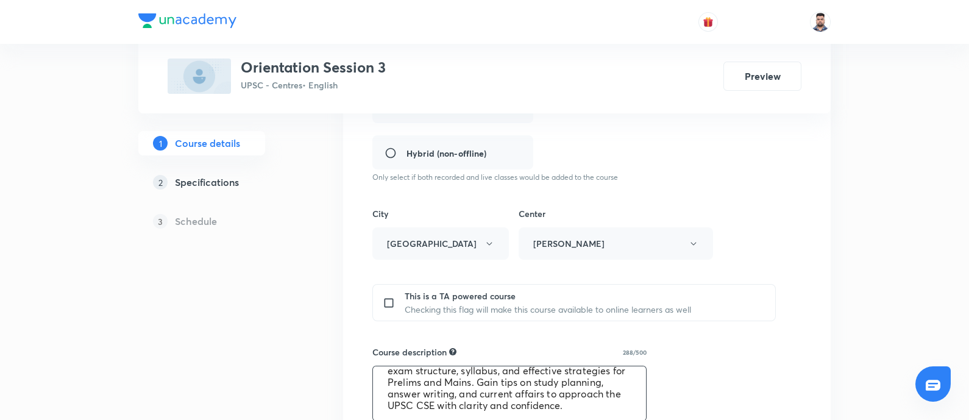
click at [544, 386] on textarea "Orientation Session with Jwala Kumar Sir to kickstart your preparation journey.…" at bounding box center [509, 393] width 273 height 54
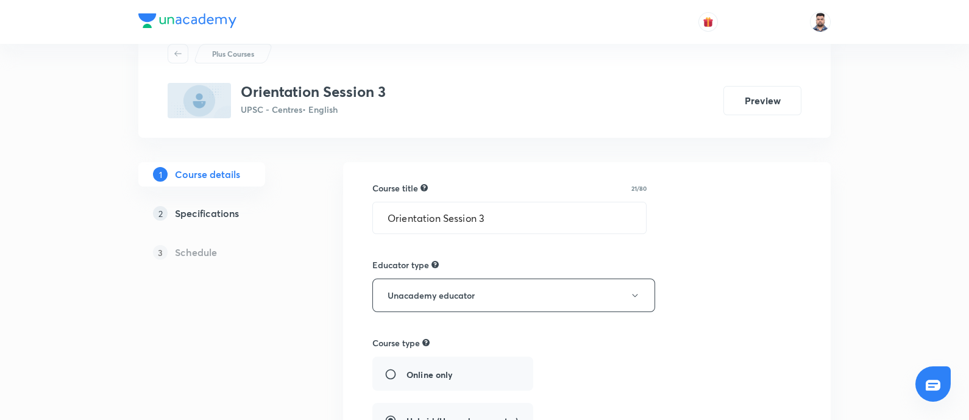
scroll to position [49, 0]
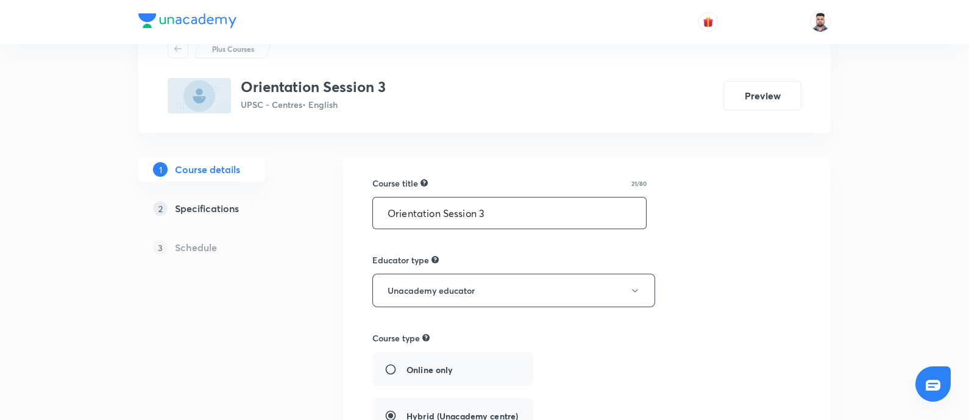
drag, startPoint x: 496, startPoint y: 210, endPoint x: 347, endPoint y: 222, distance: 149.8
click at [315, 90] on h3 "Orientation Session 3" at bounding box center [313, 87] width 145 height 18
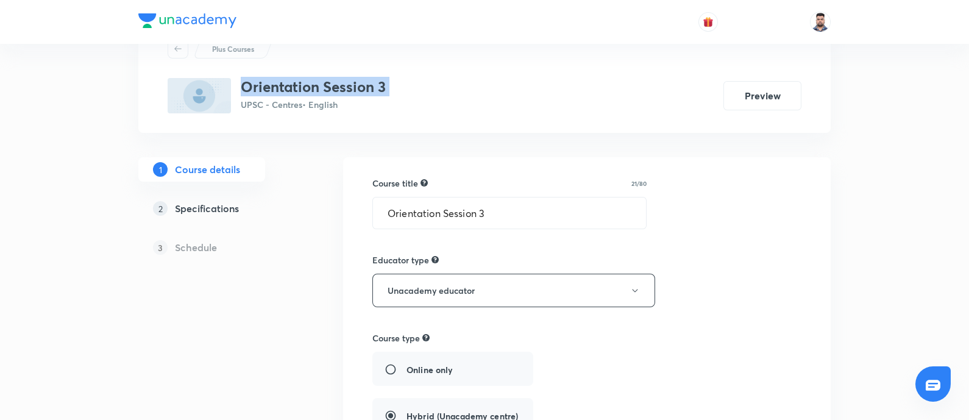
click at [315, 90] on h3 "Orientation Session 3" at bounding box center [313, 87] width 145 height 18
copy h3 "Orientation Session 3"
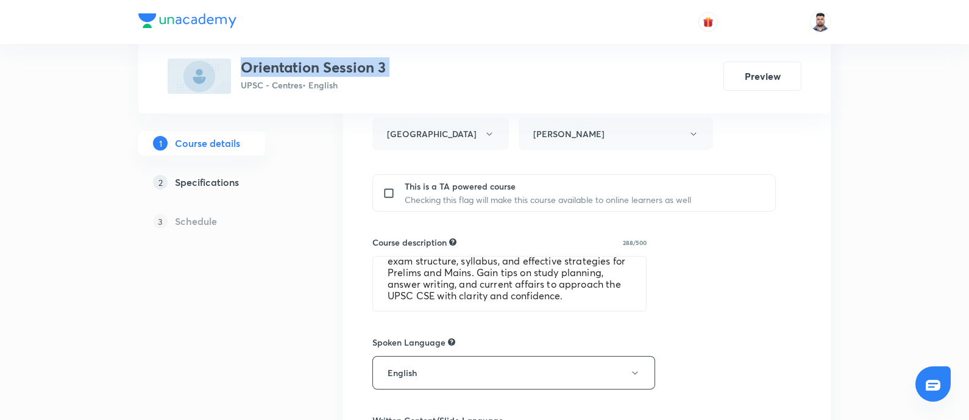
scroll to position [469, 0]
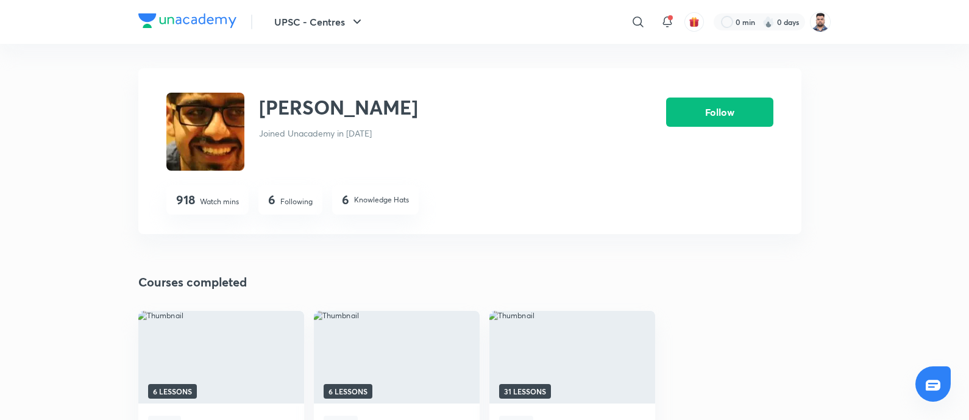
click at [463, 164] on div "[PERSON_NAME] Joined Unacademy in [DATE]" at bounding box center [383, 132] width 435 height 78
click at [292, 199] on p "Following" at bounding box center [296, 201] width 32 height 11
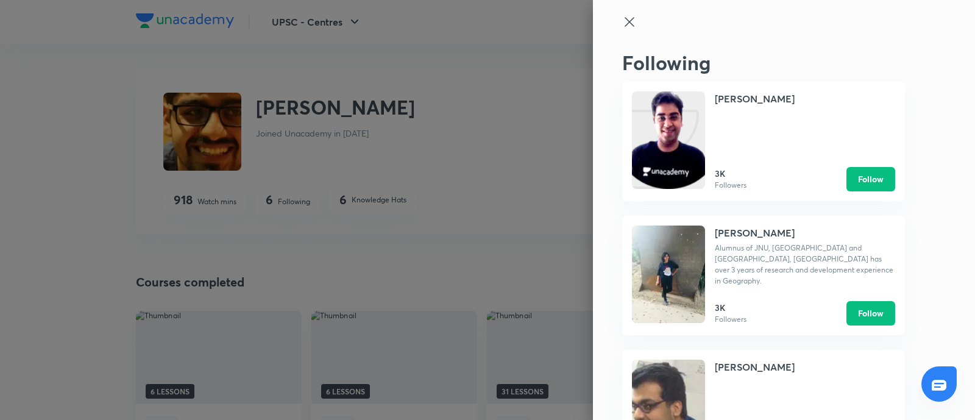
click at [625, 22] on icon at bounding box center [629, 21] width 9 height 9
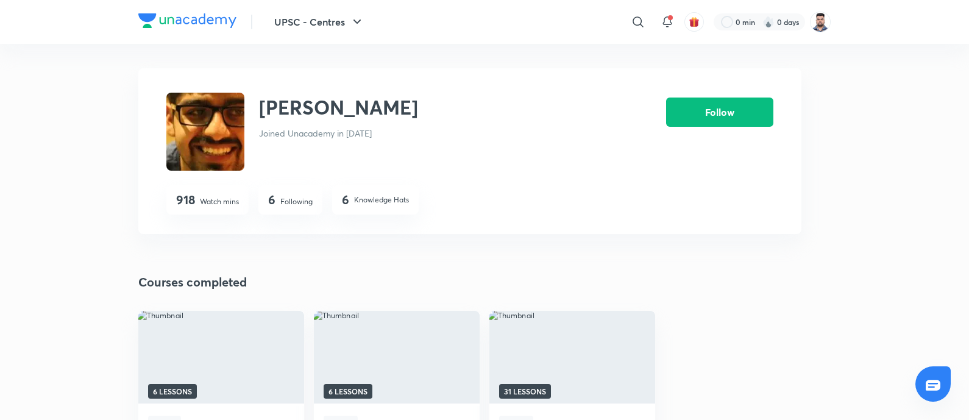
click at [363, 199] on p "Knowledge Hats" at bounding box center [381, 199] width 55 height 11
click at [205, 202] on p "Watch mins" at bounding box center [219, 201] width 39 height 11
click at [158, 20] on img at bounding box center [187, 20] width 98 height 15
